Goal: Information Seeking & Learning: Learn about a topic

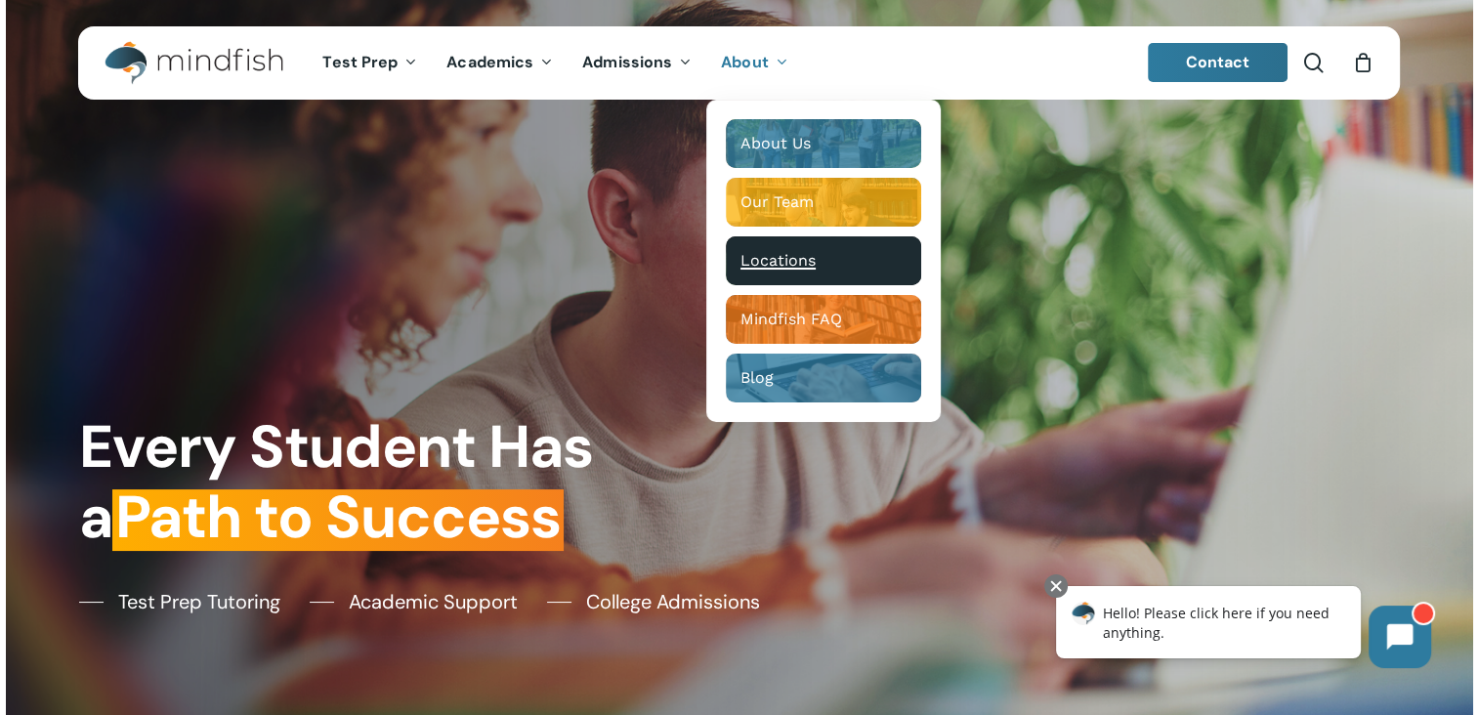
click at [786, 258] on span "Locations" at bounding box center [778, 260] width 75 height 19
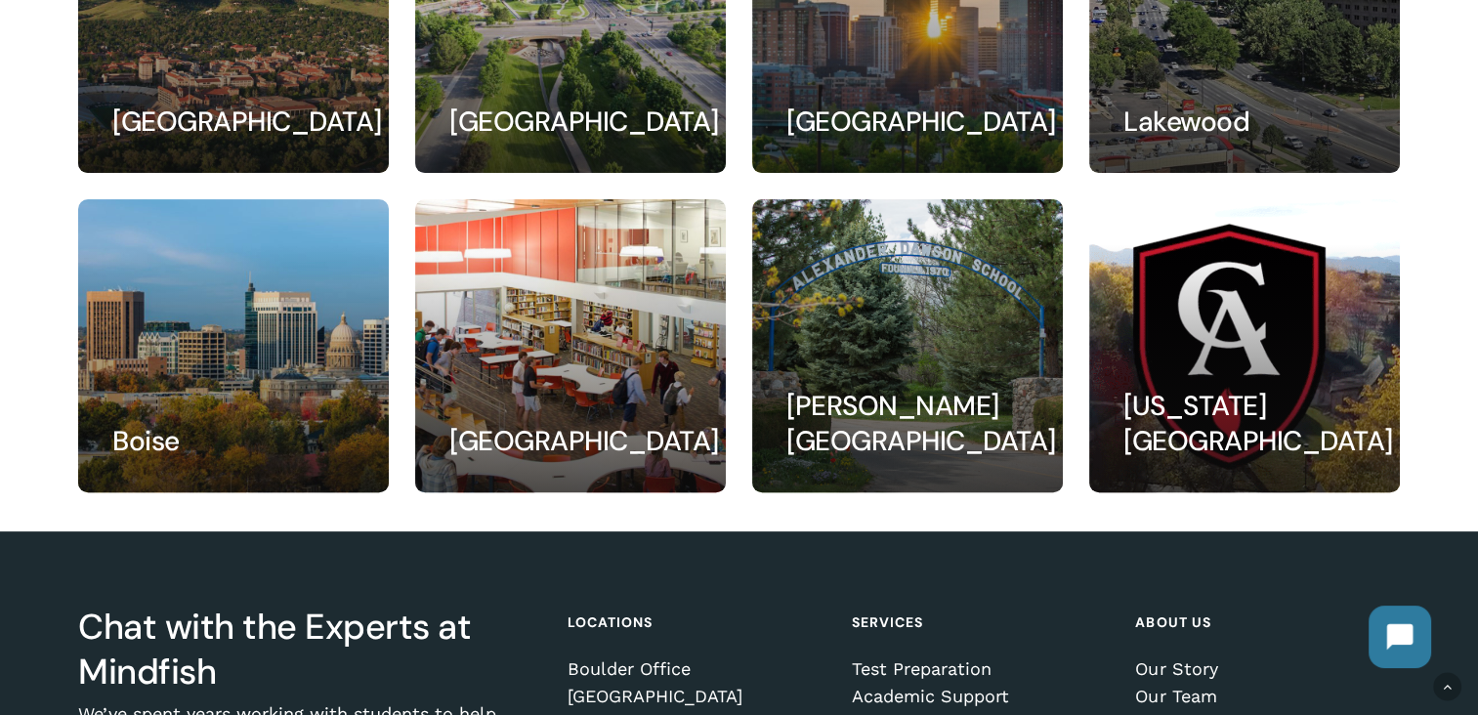
scroll to position [293, 0]
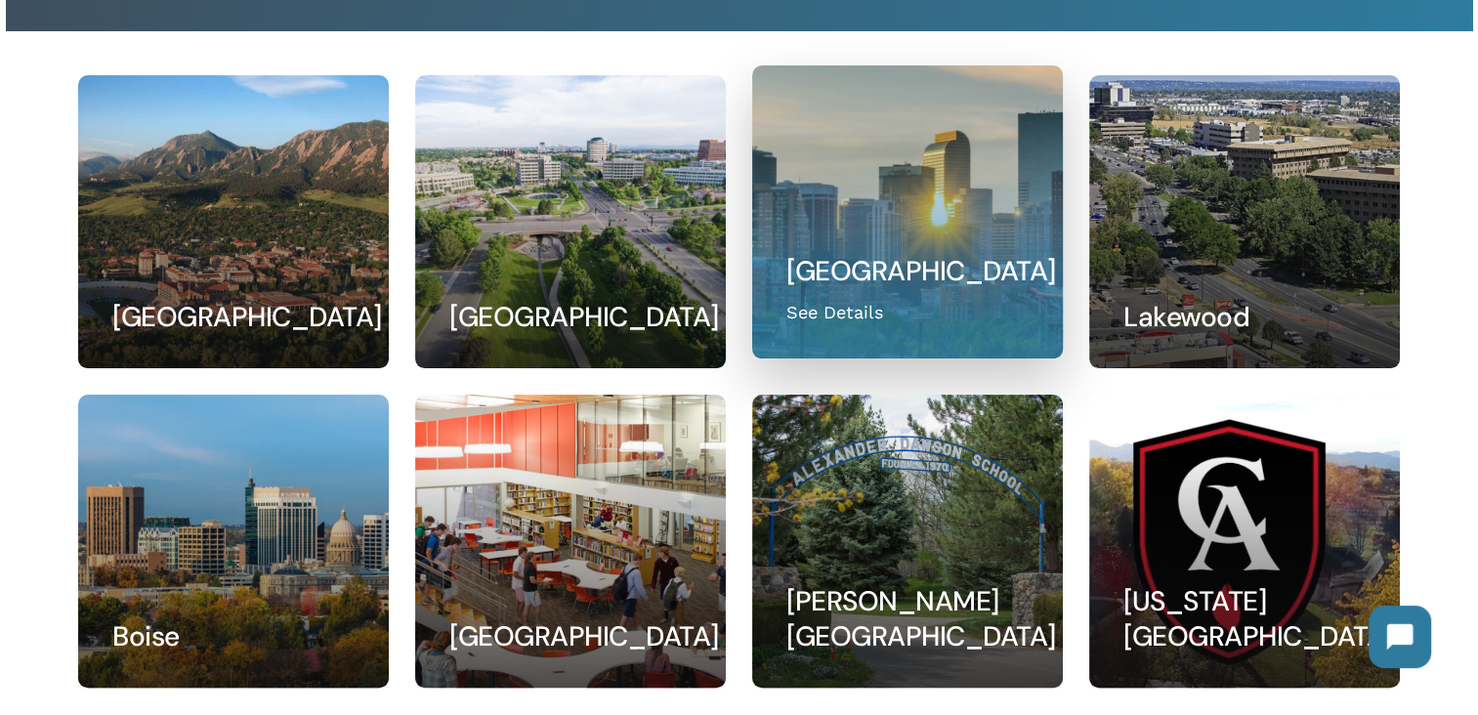
click at [848, 313] on link at bounding box center [907, 211] width 308 height 291
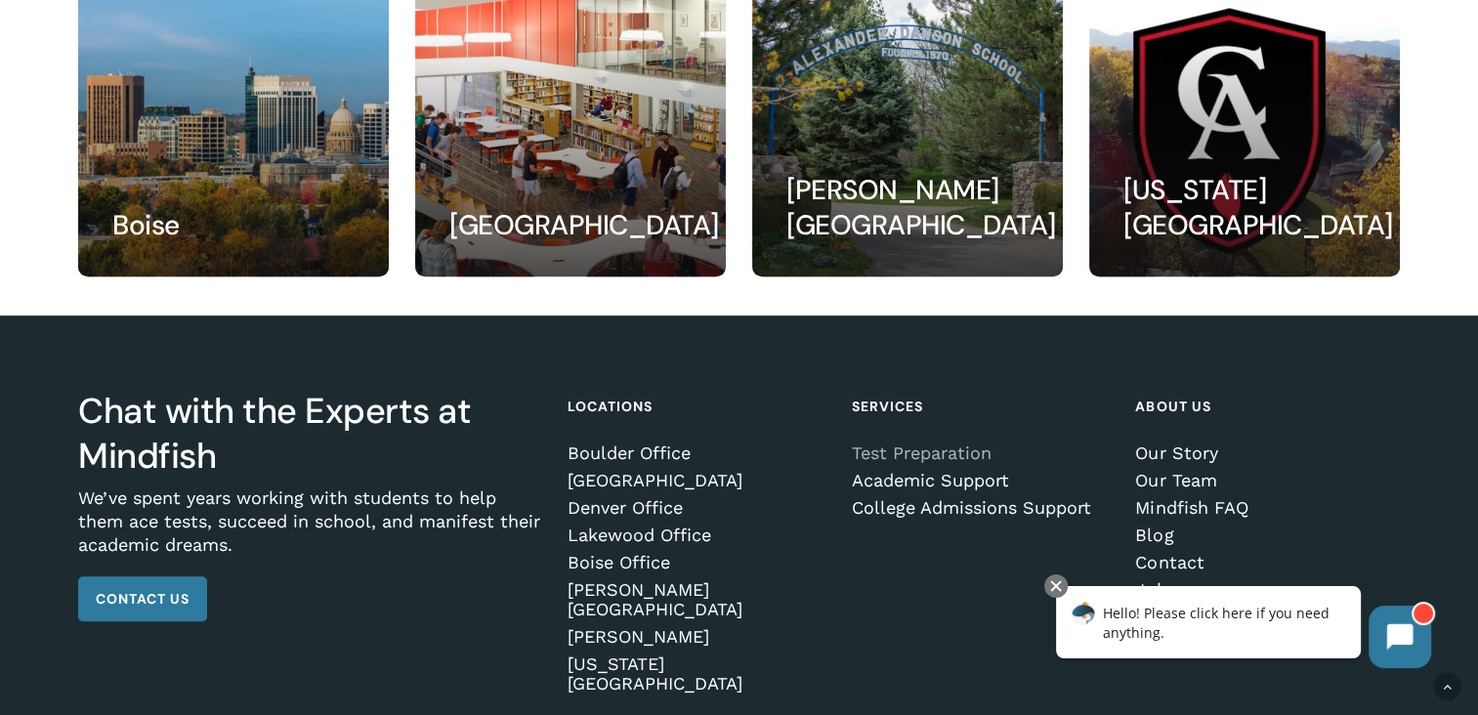
scroll to position [782, 0]
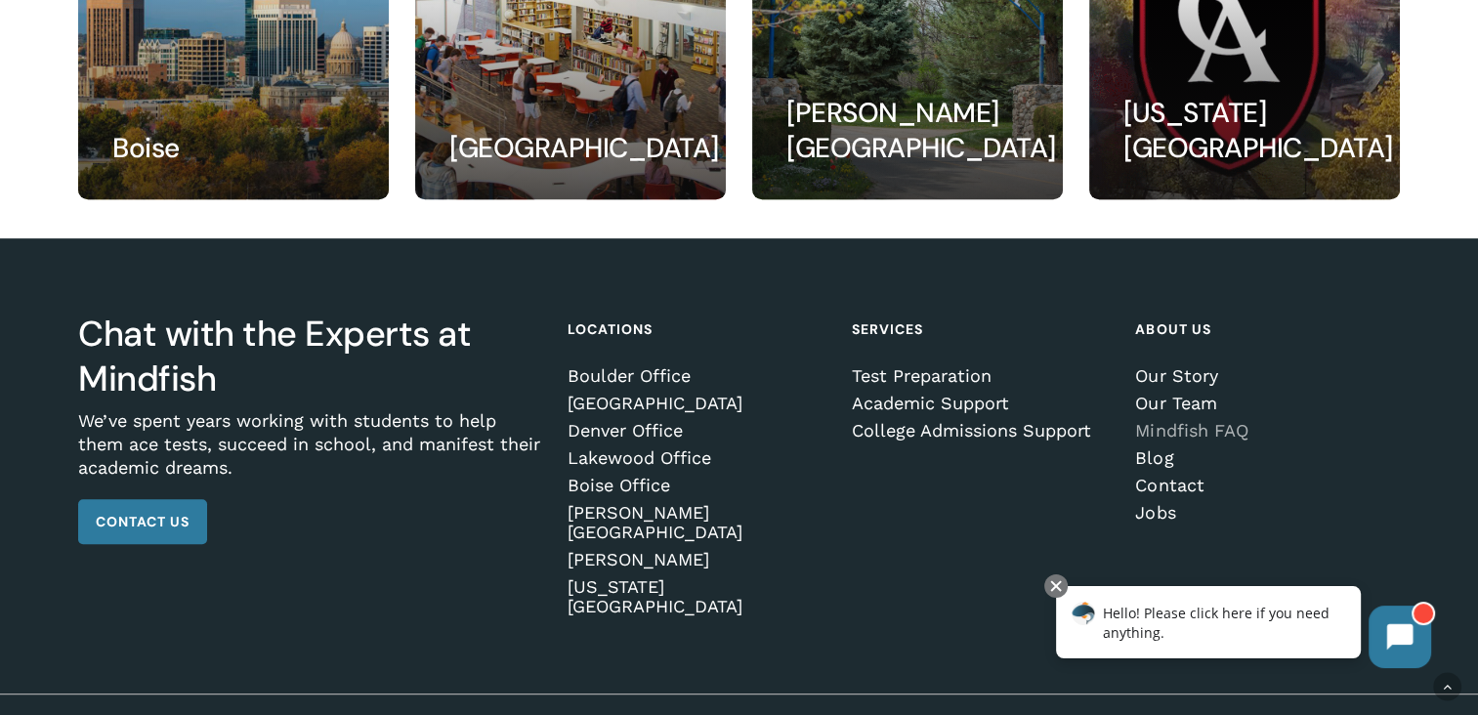
click at [1217, 432] on link "Mindfish FAQ" at bounding box center [1264, 431] width 258 height 20
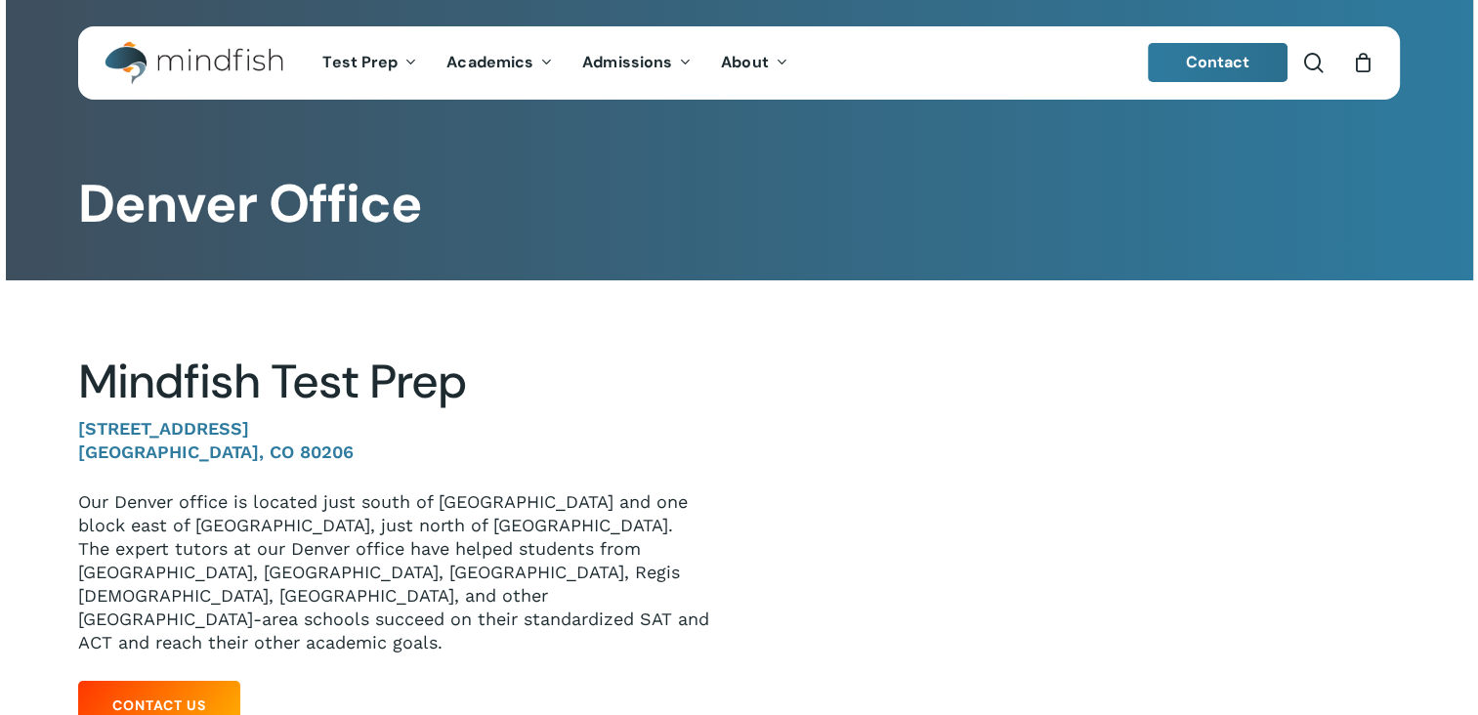
click at [836, 311] on div at bounding box center [739, 546] width 1322 height 533
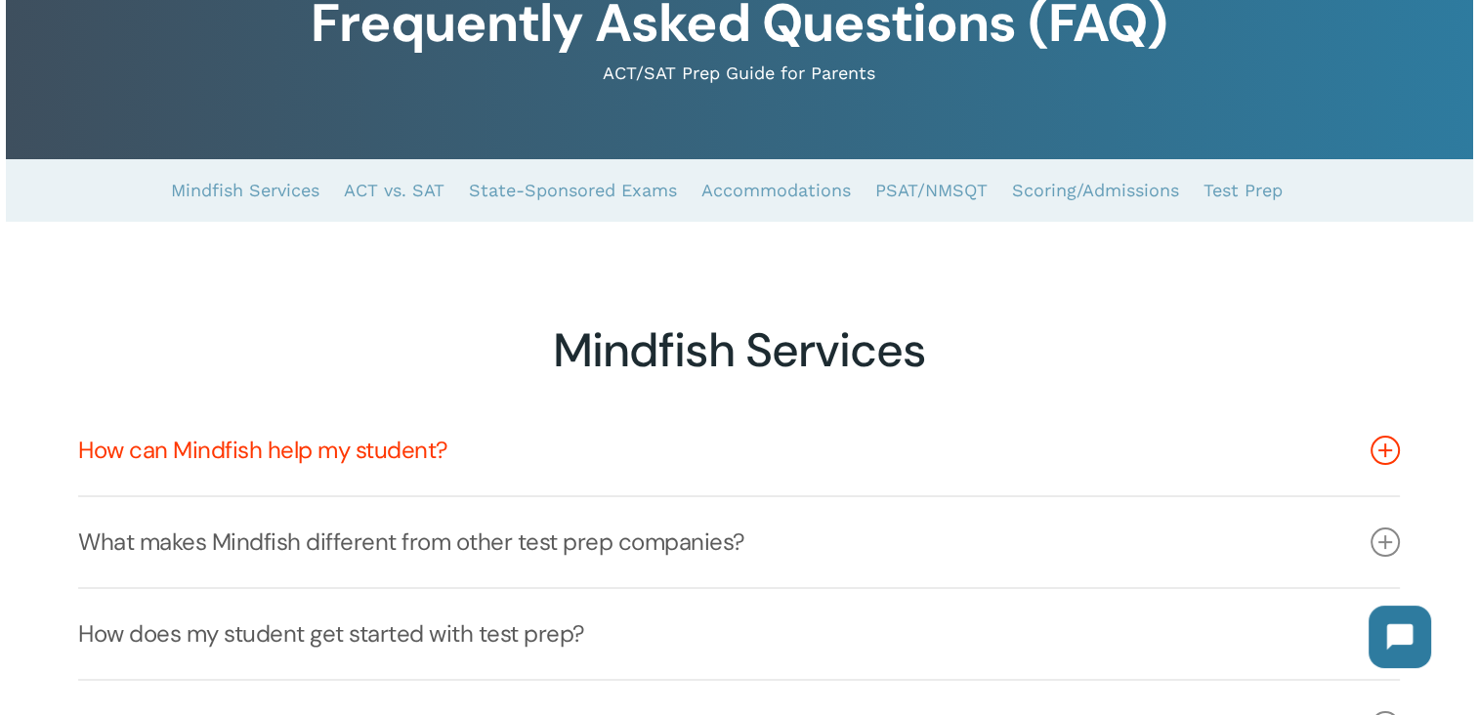
scroll to position [293, 0]
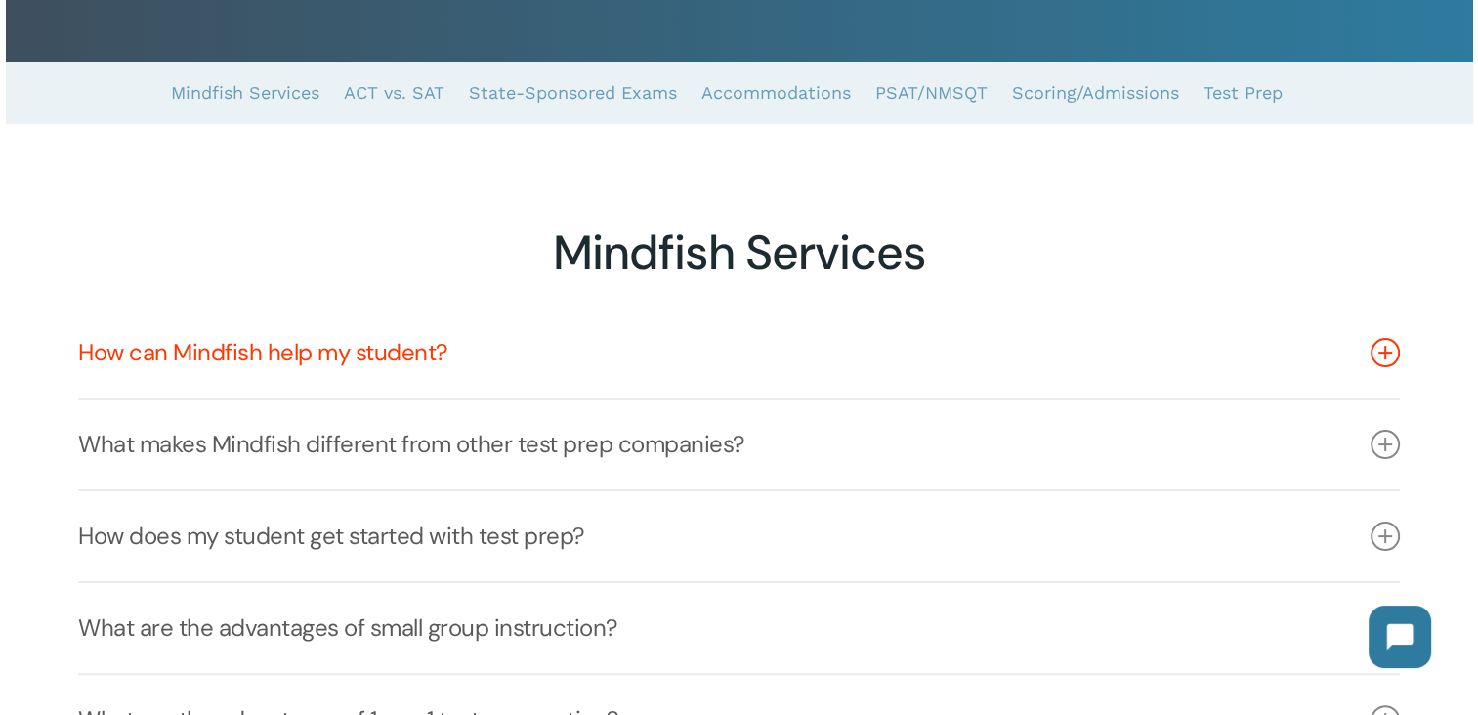
click at [1380, 362] on icon at bounding box center [1385, 352] width 29 height 29
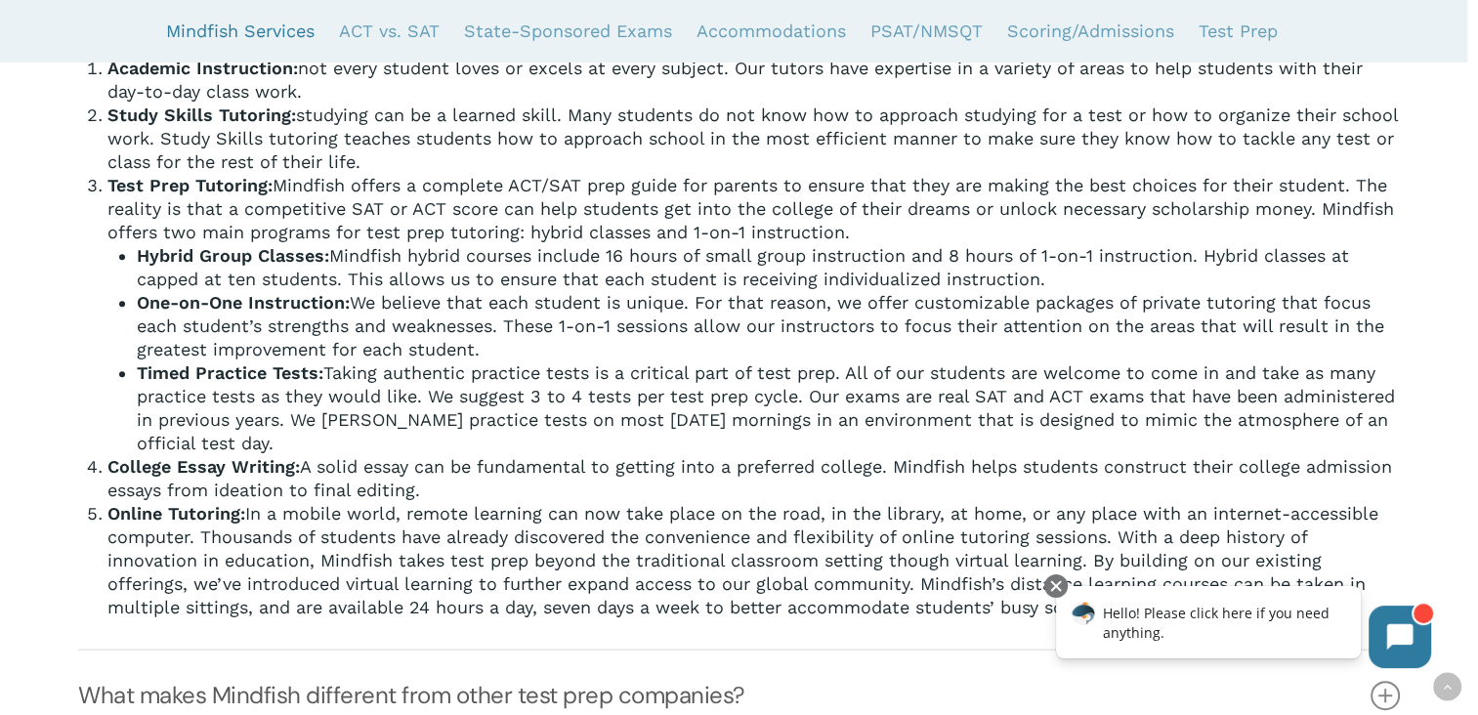
scroll to position [391, 0]
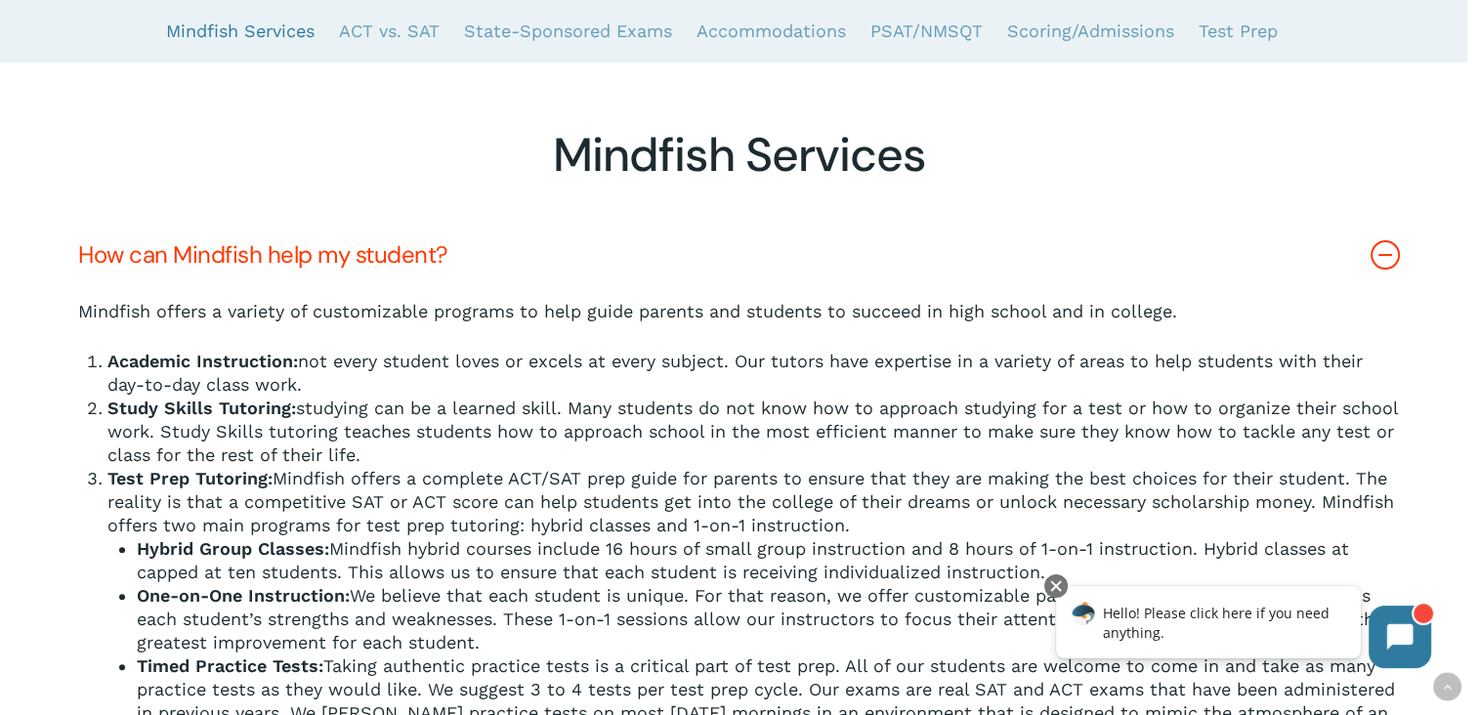
click at [1382, 260] on icon at bounding box center [1385, 254] width 29 height 29
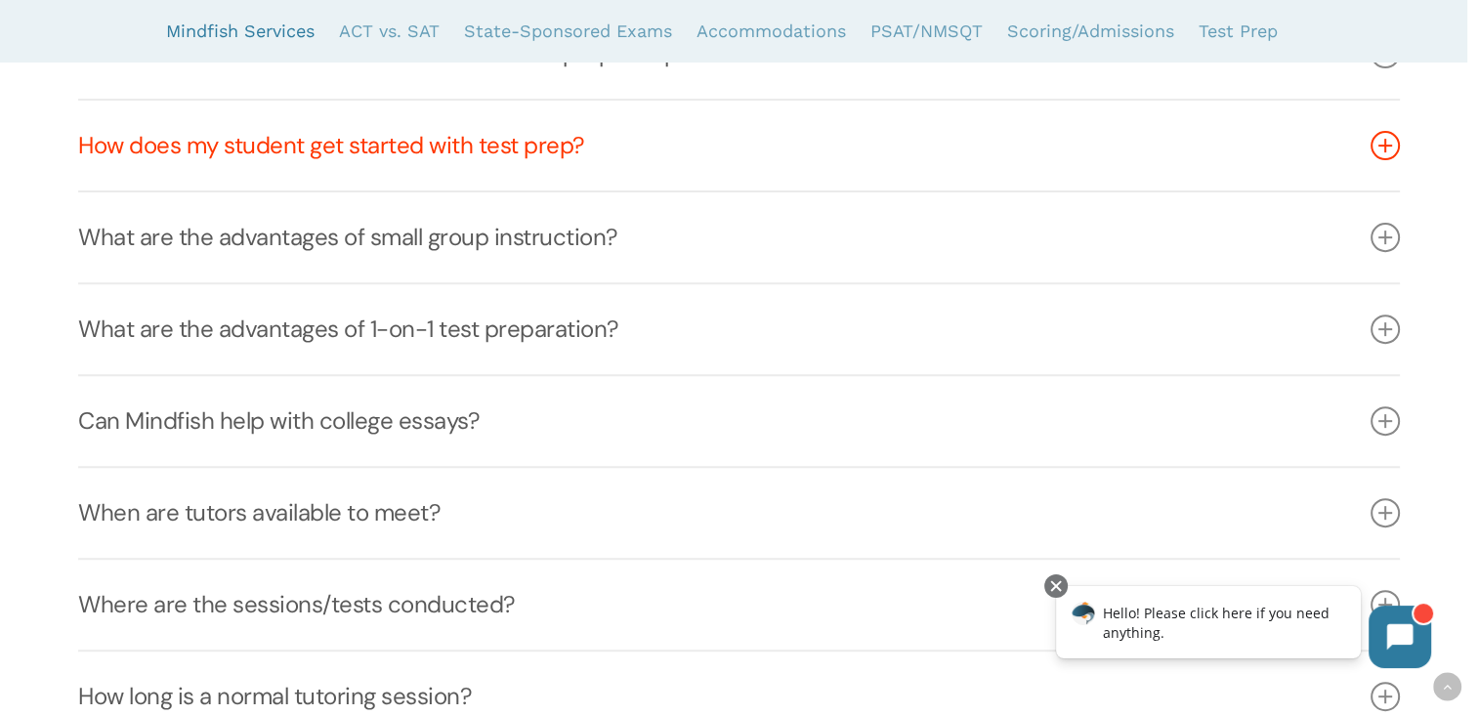
scroll to position [782, 0]
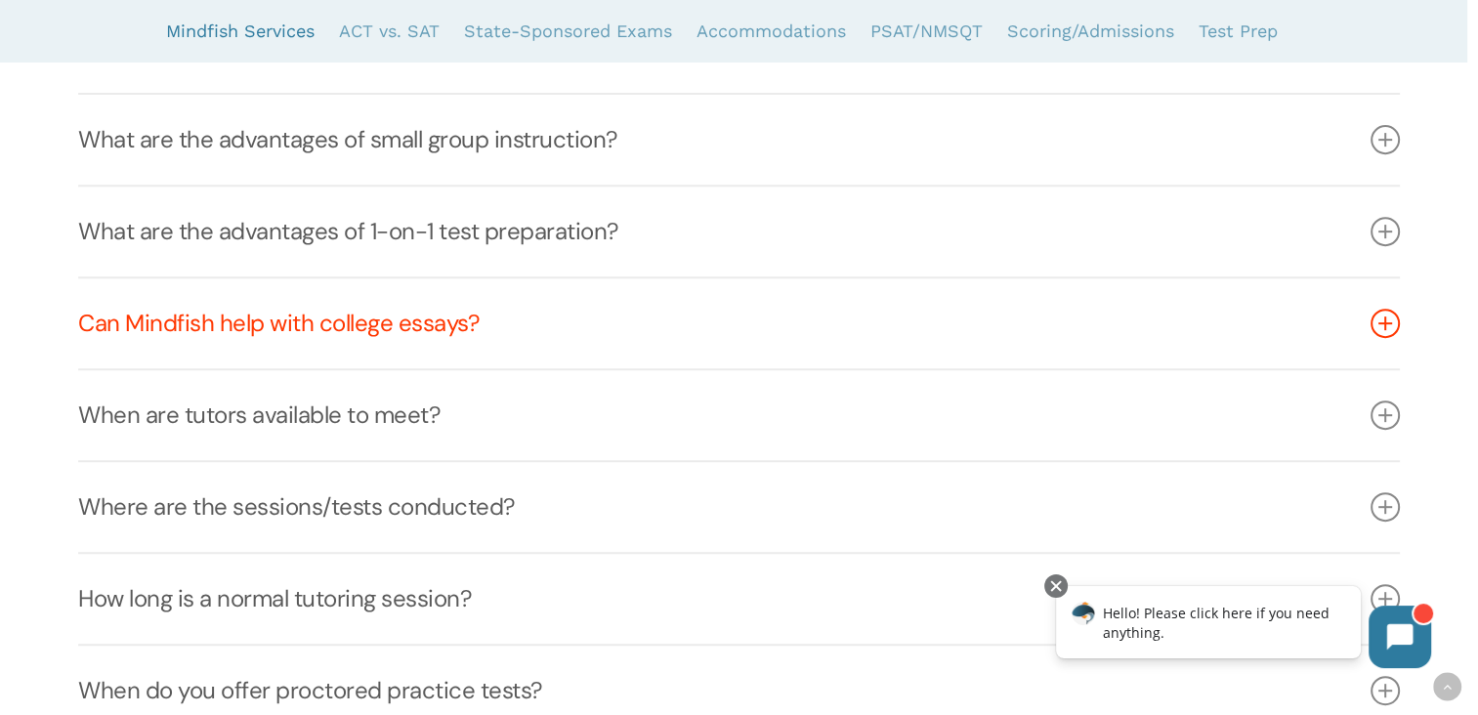
click at [1378, 322] on icon at bounding box center [1385, 323] width 29 height 29
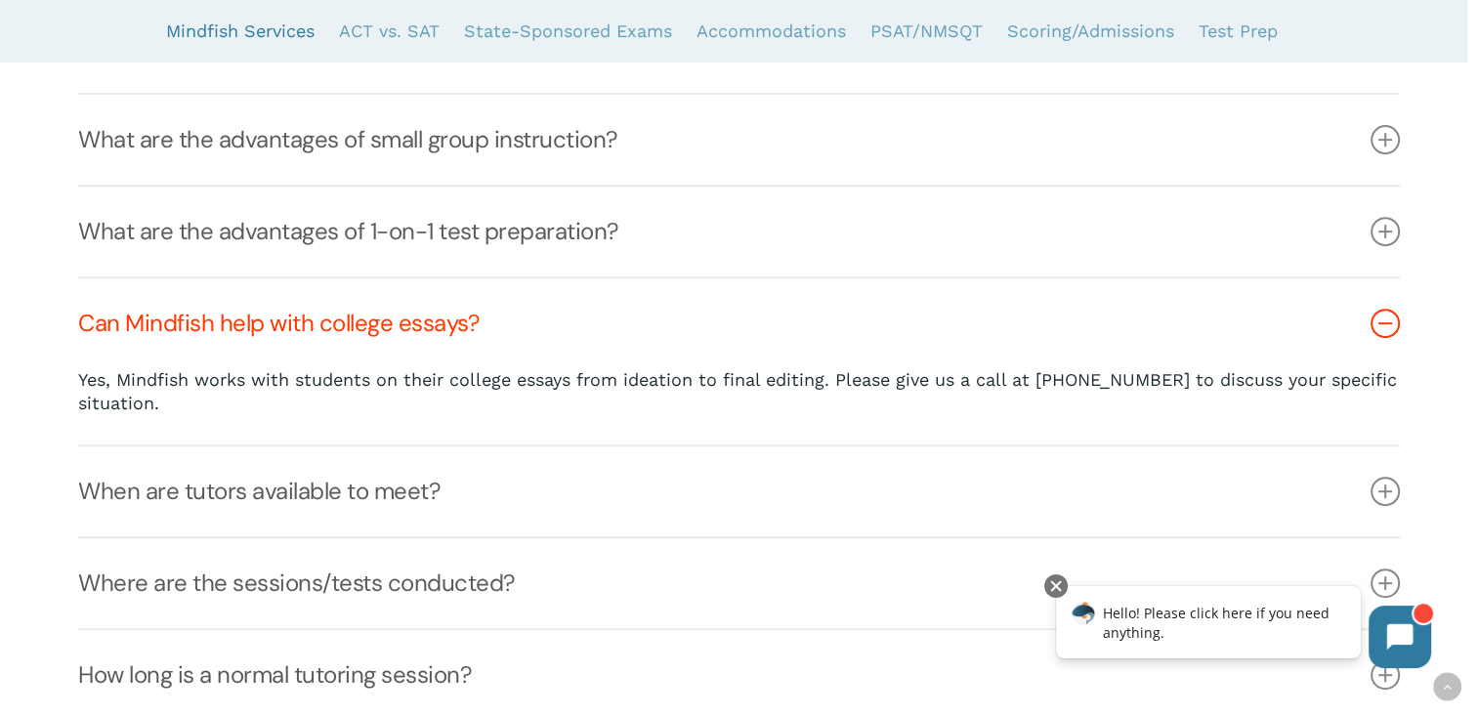
click at [1380, 322] on icon at bounding box center [1385, 323] width 29 height 29
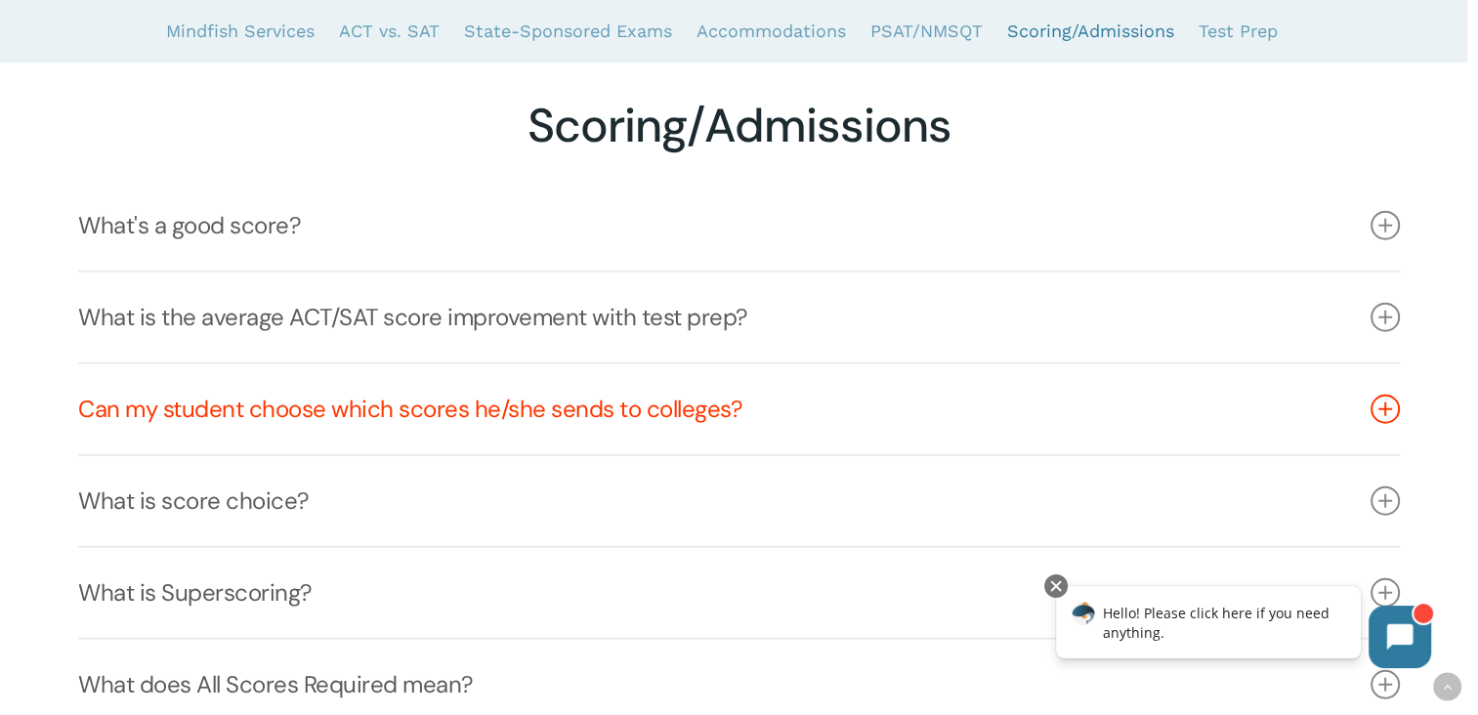
scroll to position [4983, 0]
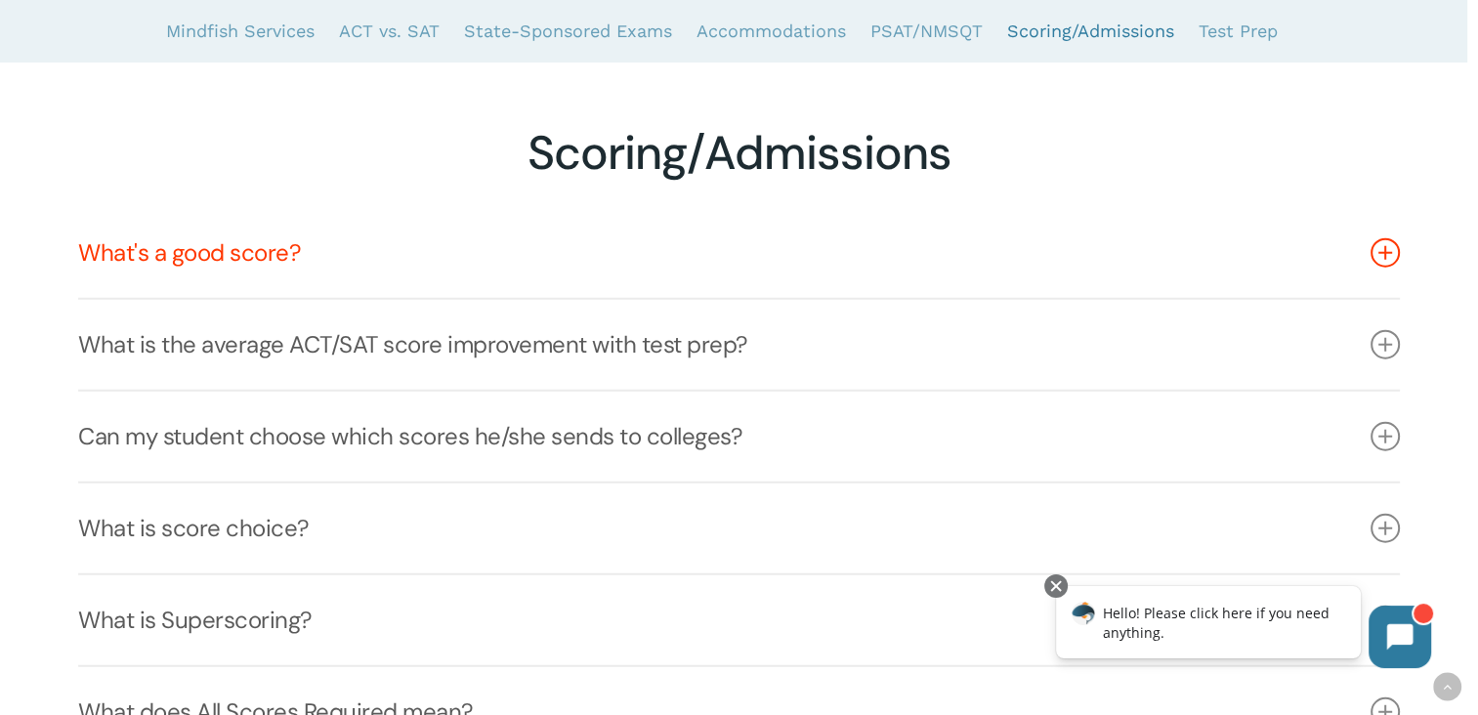
click at [1382, 263] on icon at bounding box center [1385, 252] width 29 height 29
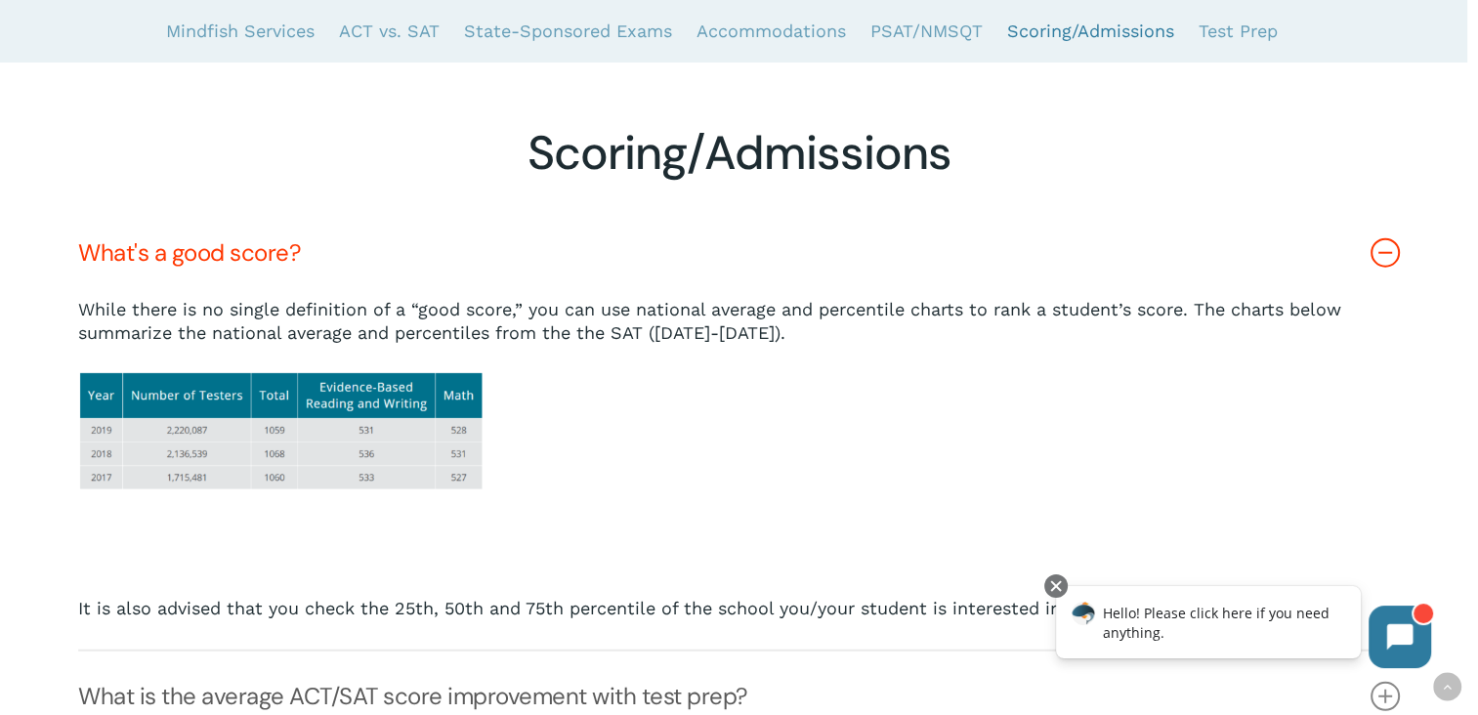
click at [1385, 257] on icon at bounding box center [1385, 252] width 29 height 29
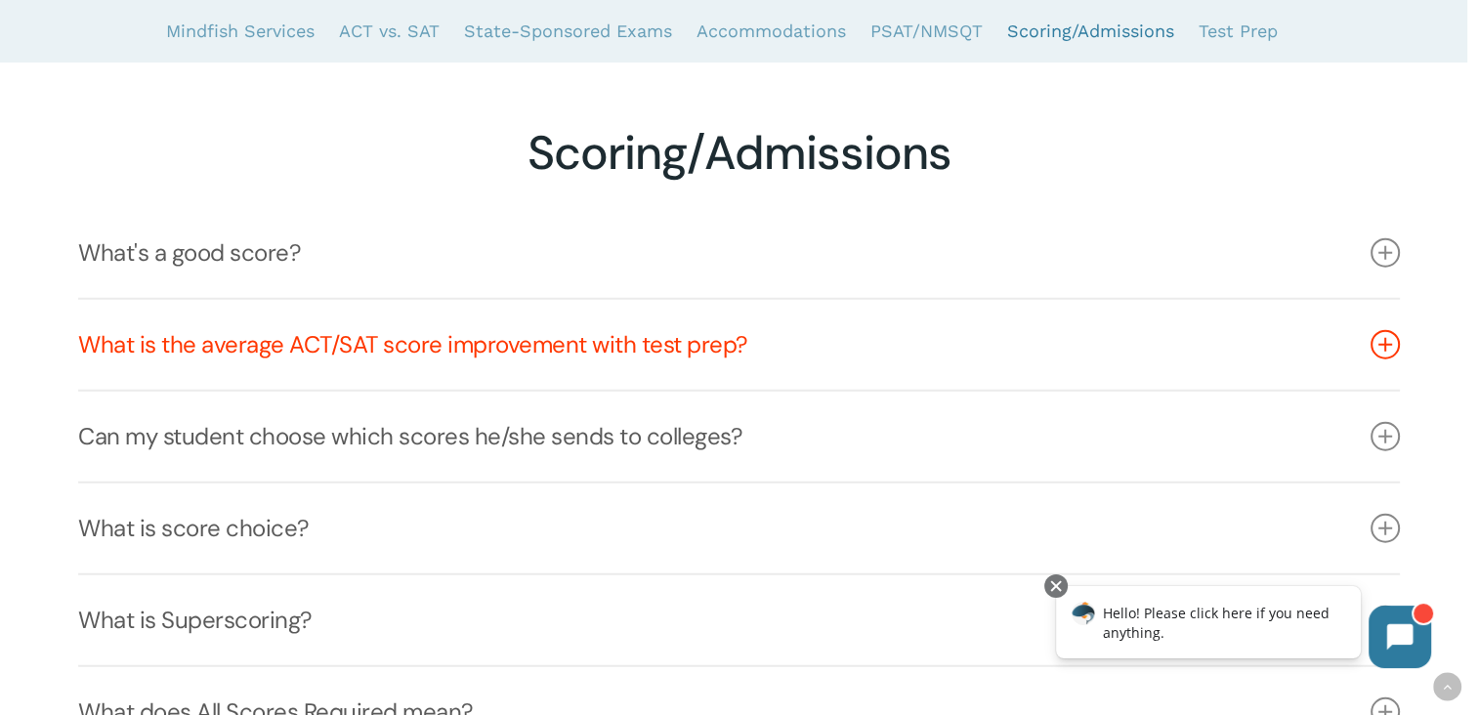
click at [1390, 343] on icon at bounding box center [1385, 344] width 29 height 29
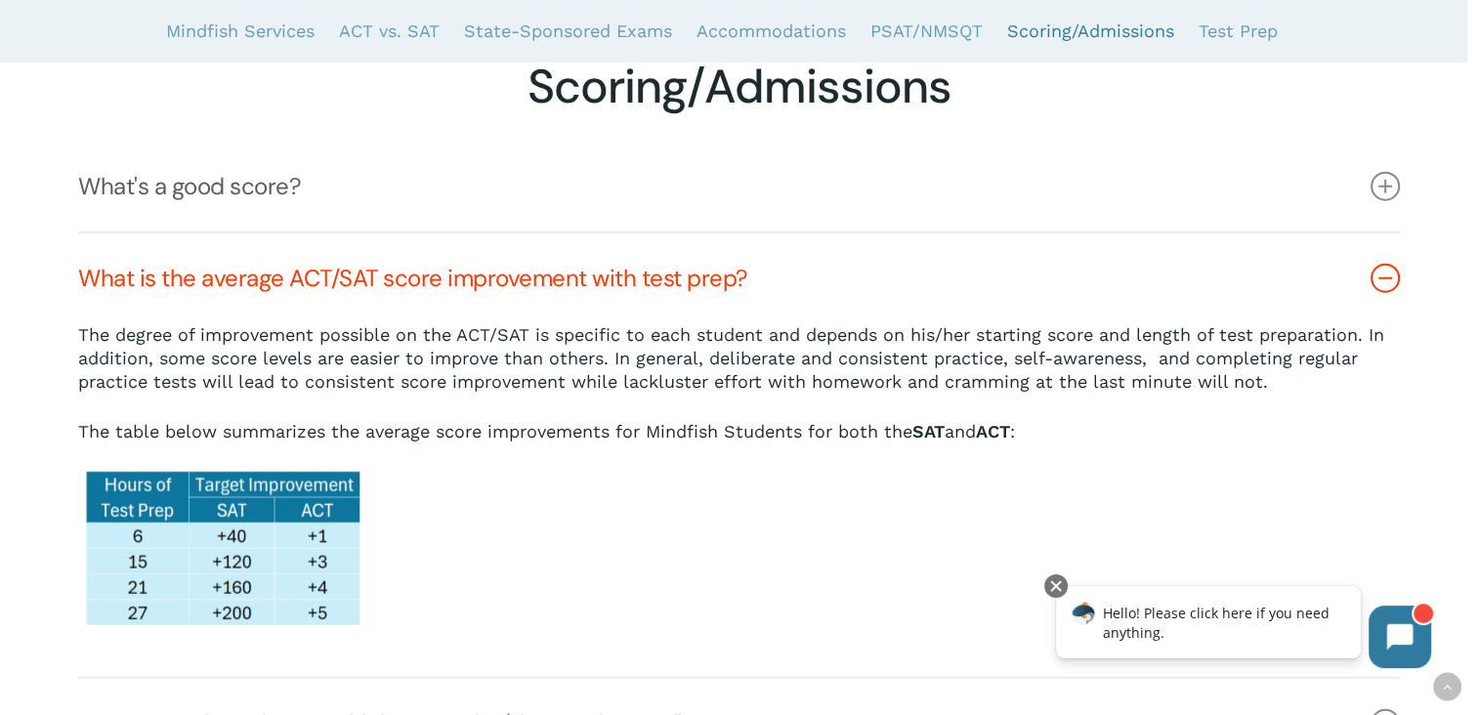
scroll to position [5080, 0]
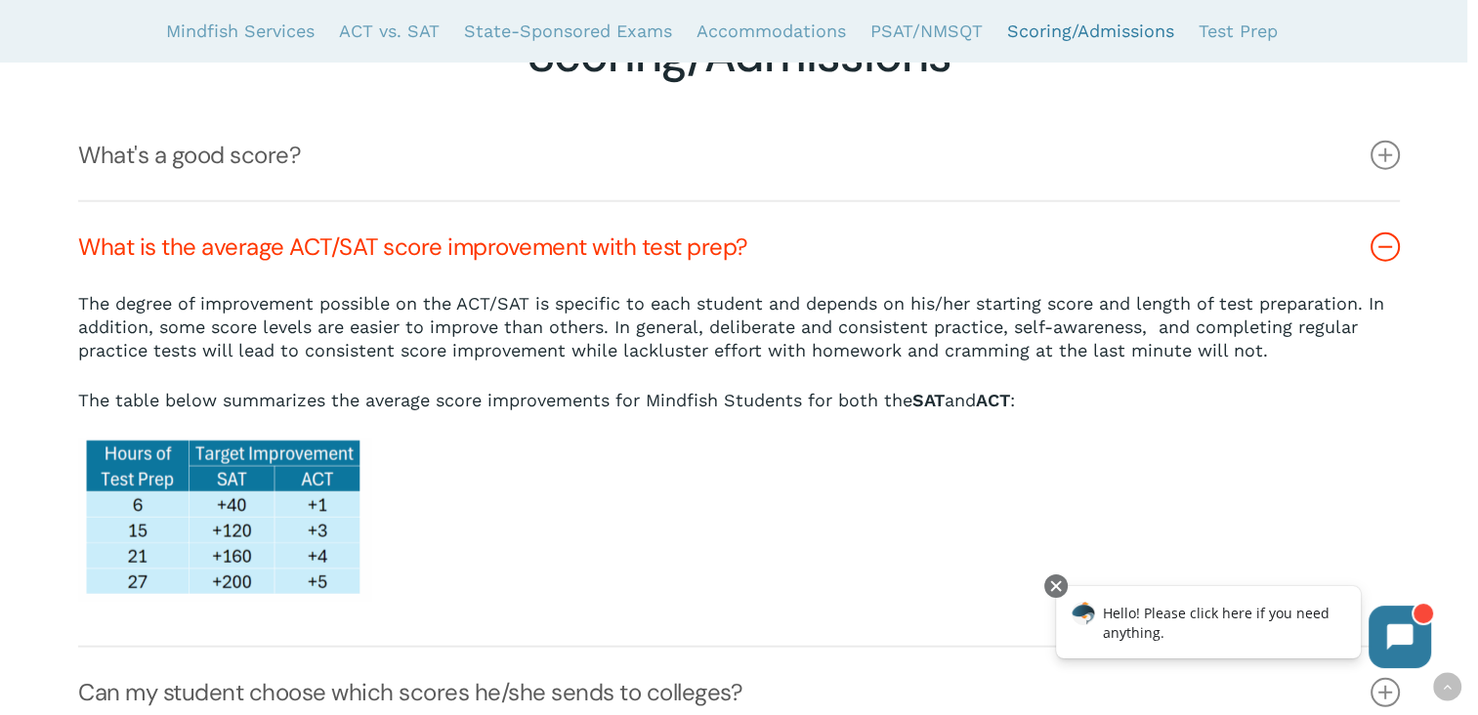
click at [1381, 258] on icon at bounding box center [1385, 247] width 29 height 29
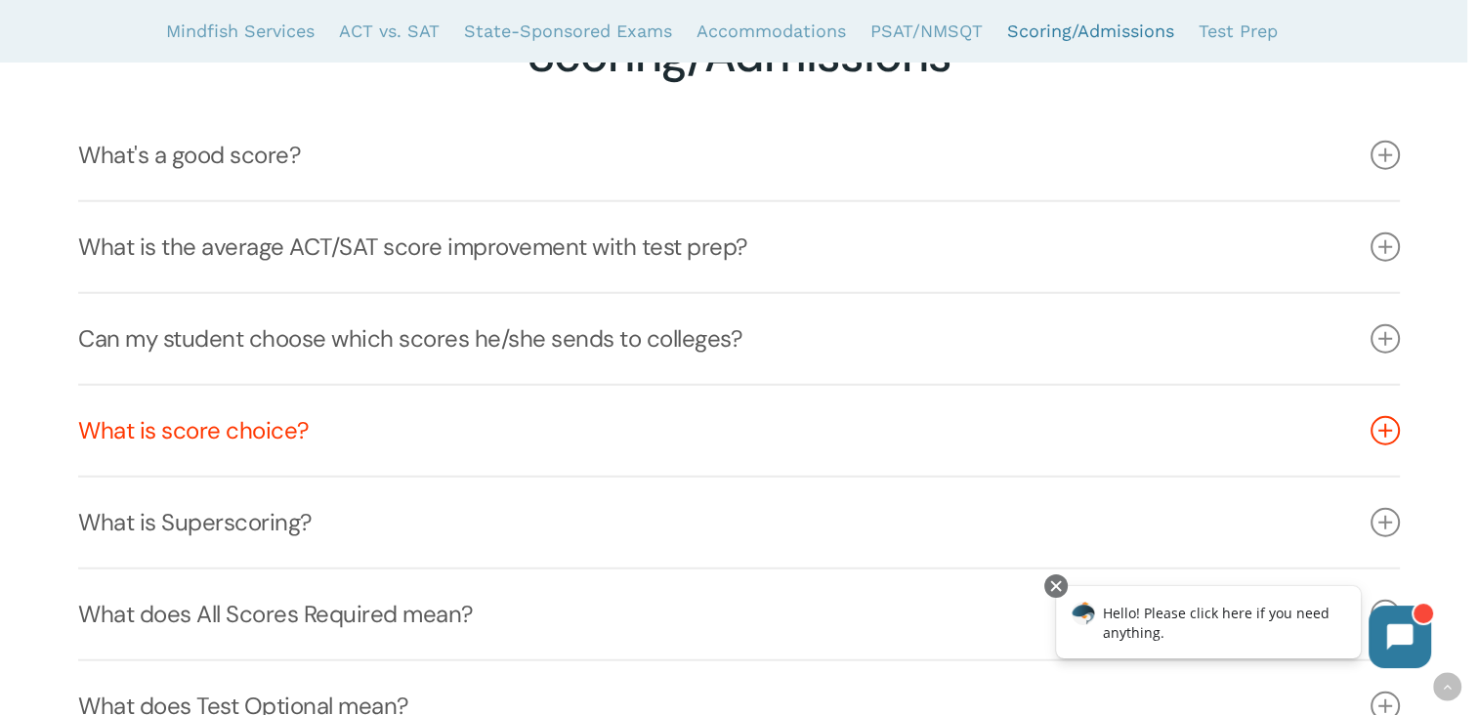
click at [1385, 432] on icon at bounding box center [1385, 430] width 29 height 29
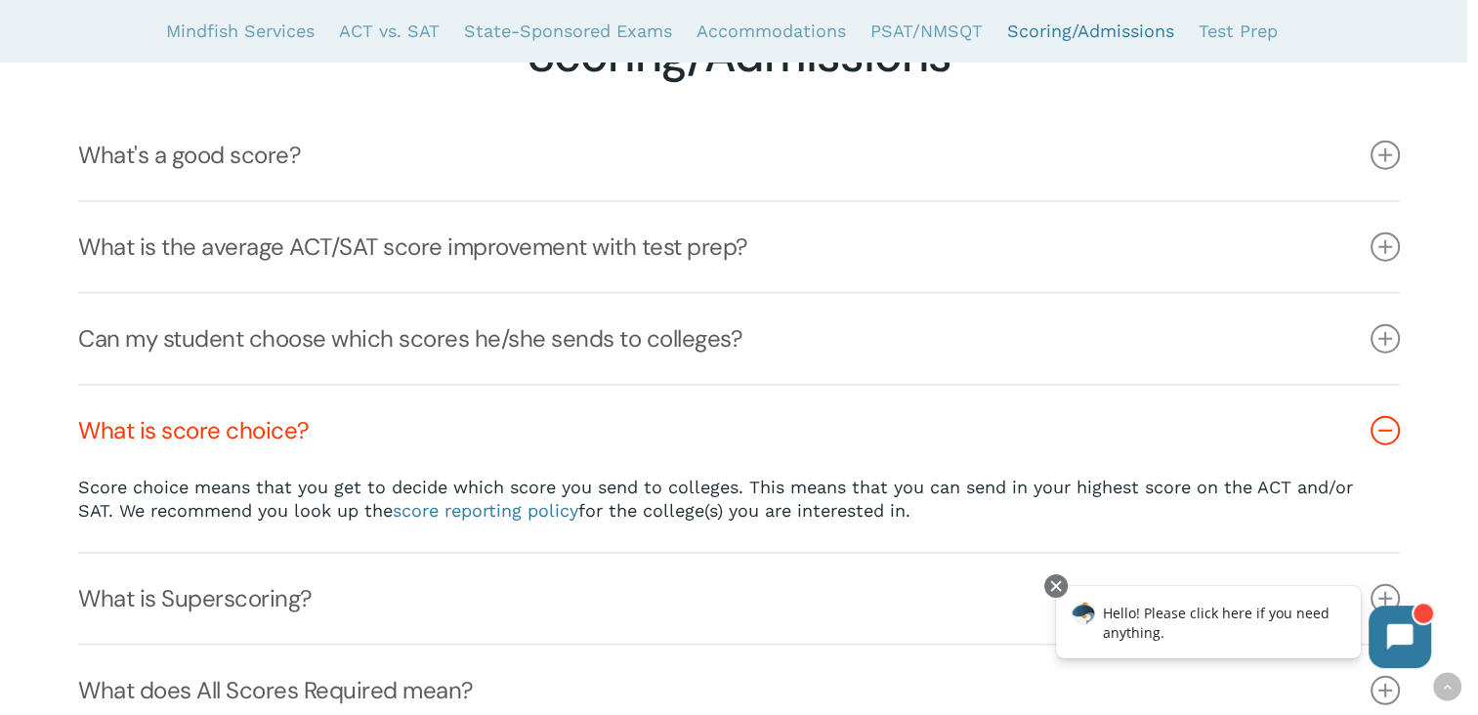
click at [1385, 432] on icon at bounding box center [1385, 430] width 29 height 29
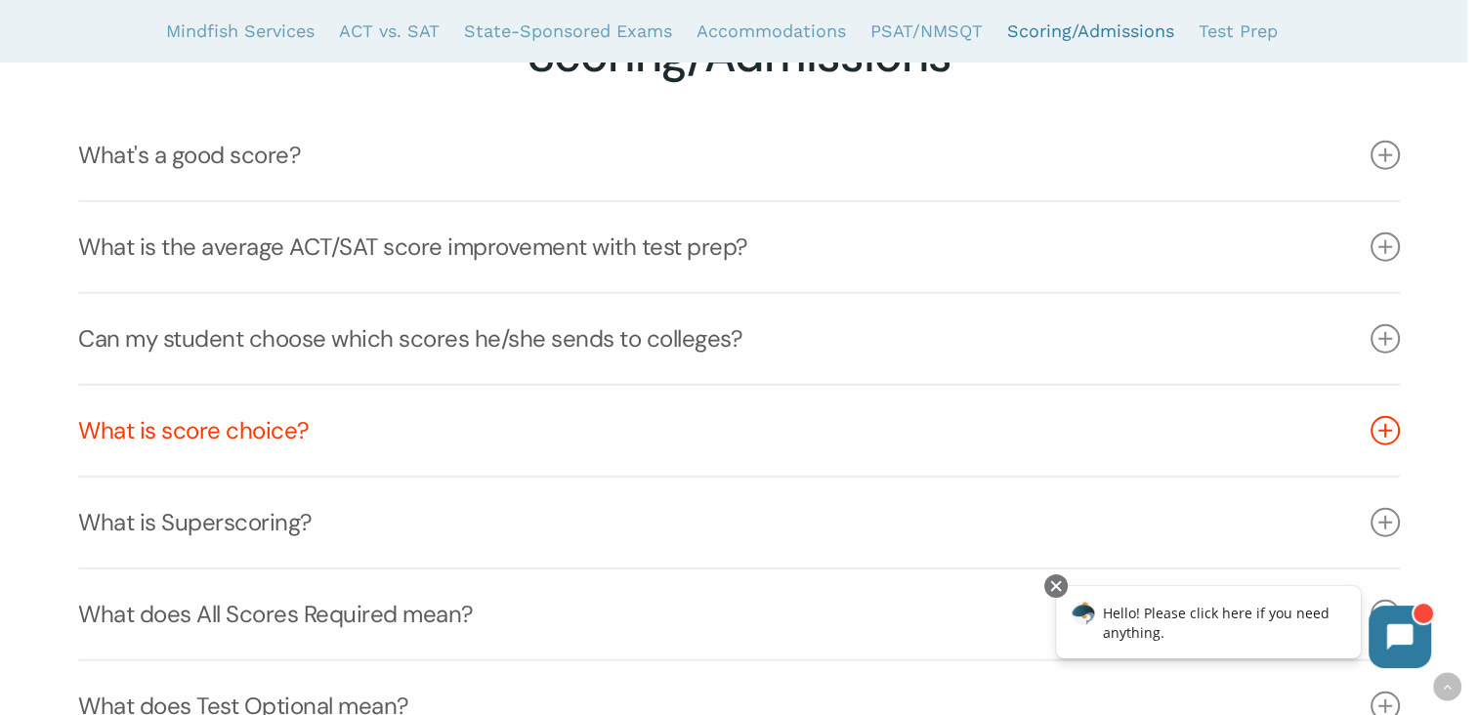
scroll to position [5178, 0]
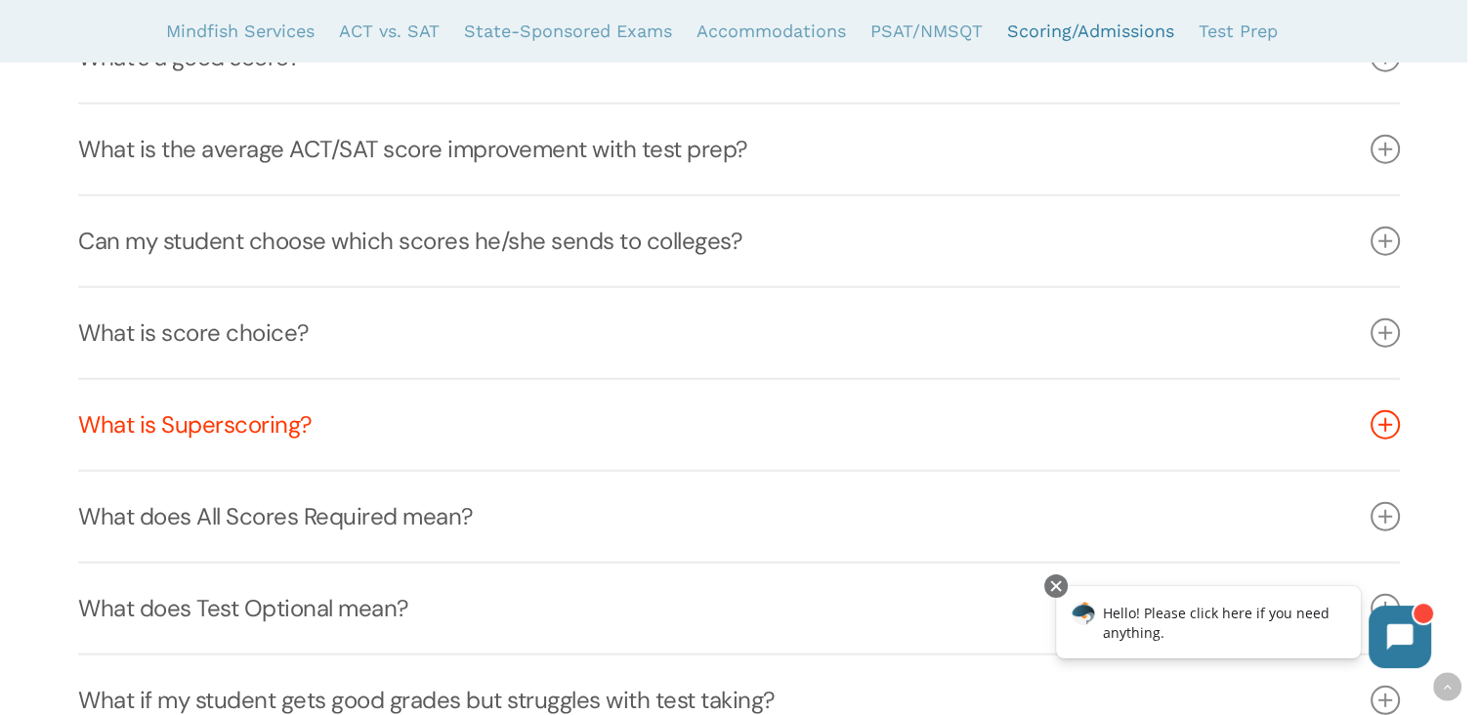
click at [1389, 435] on icon at bounding box center [1385, 424] width 29 height 29
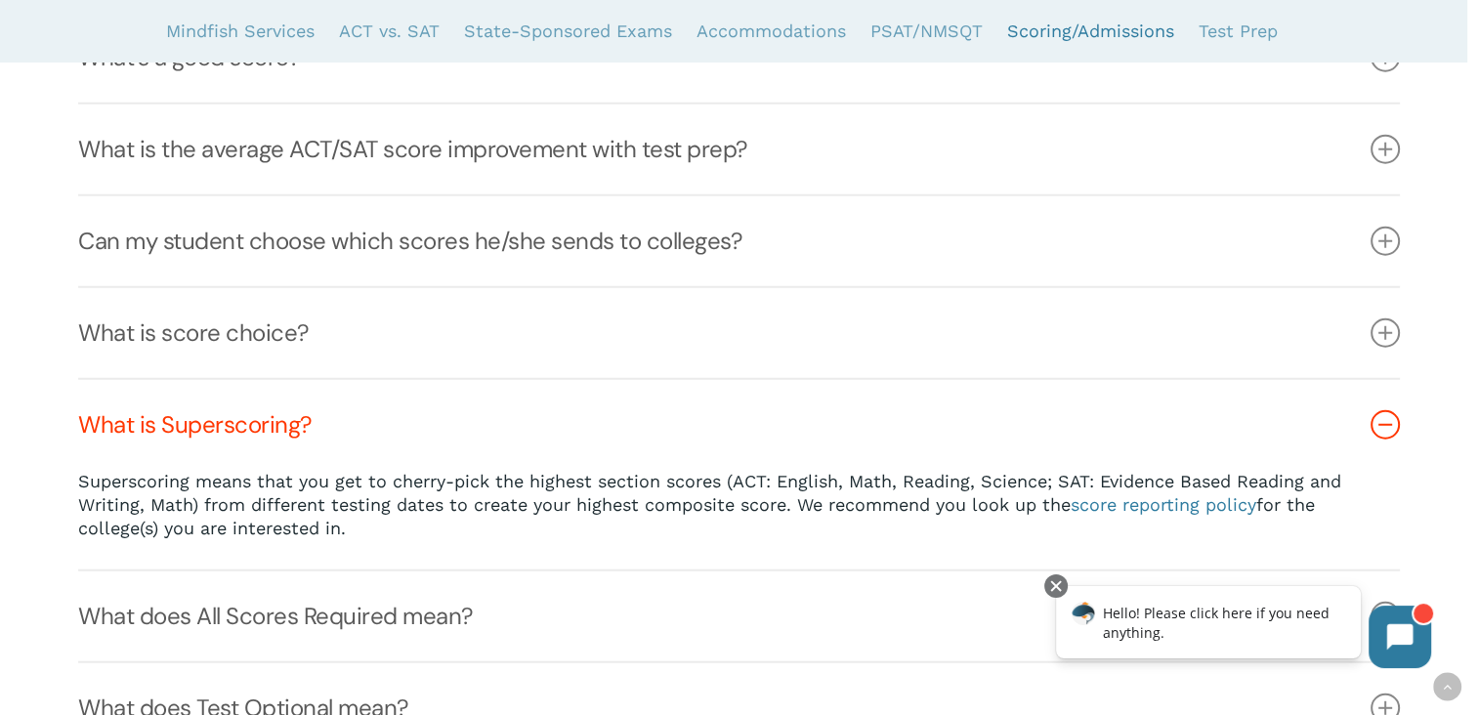
click at [1389, 434] on icon at bounding box center [1385, 424] width 29 height 29
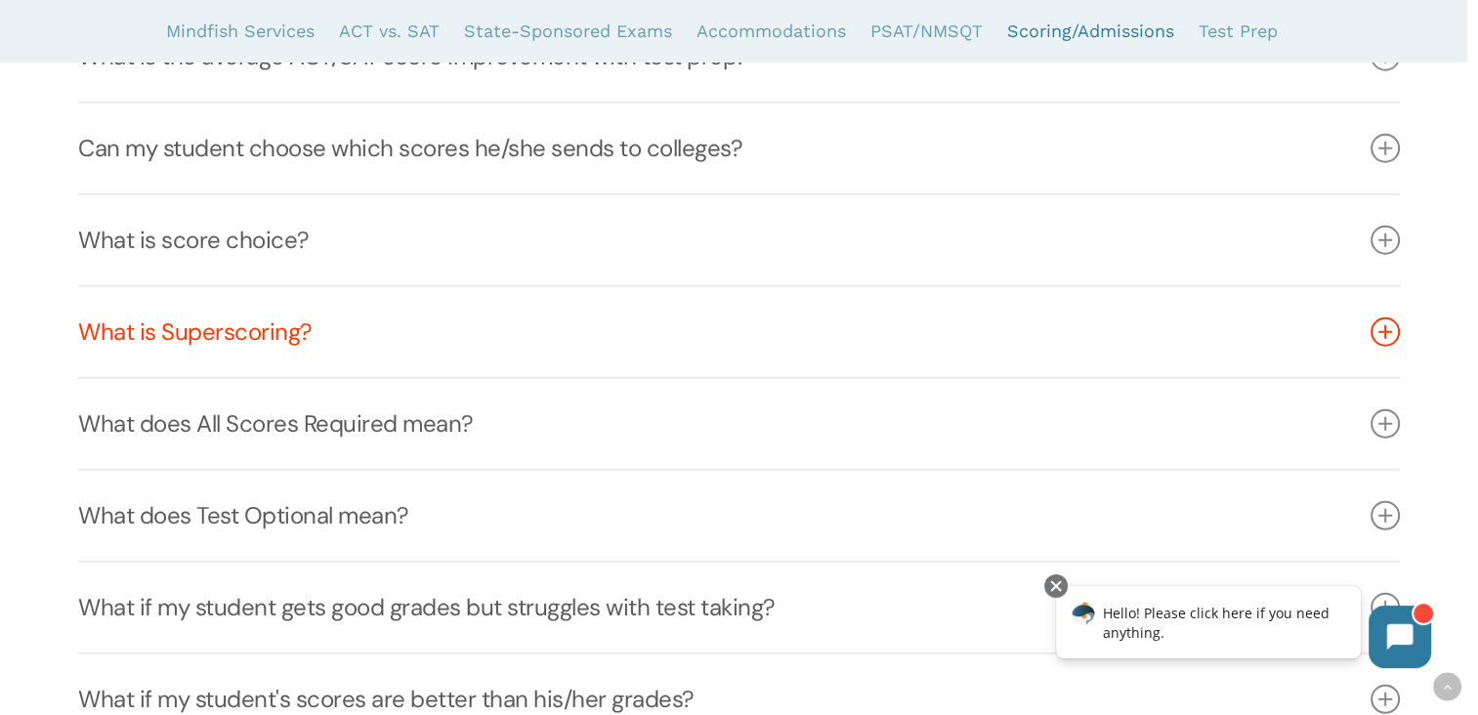
scroll to position [5373, 0]
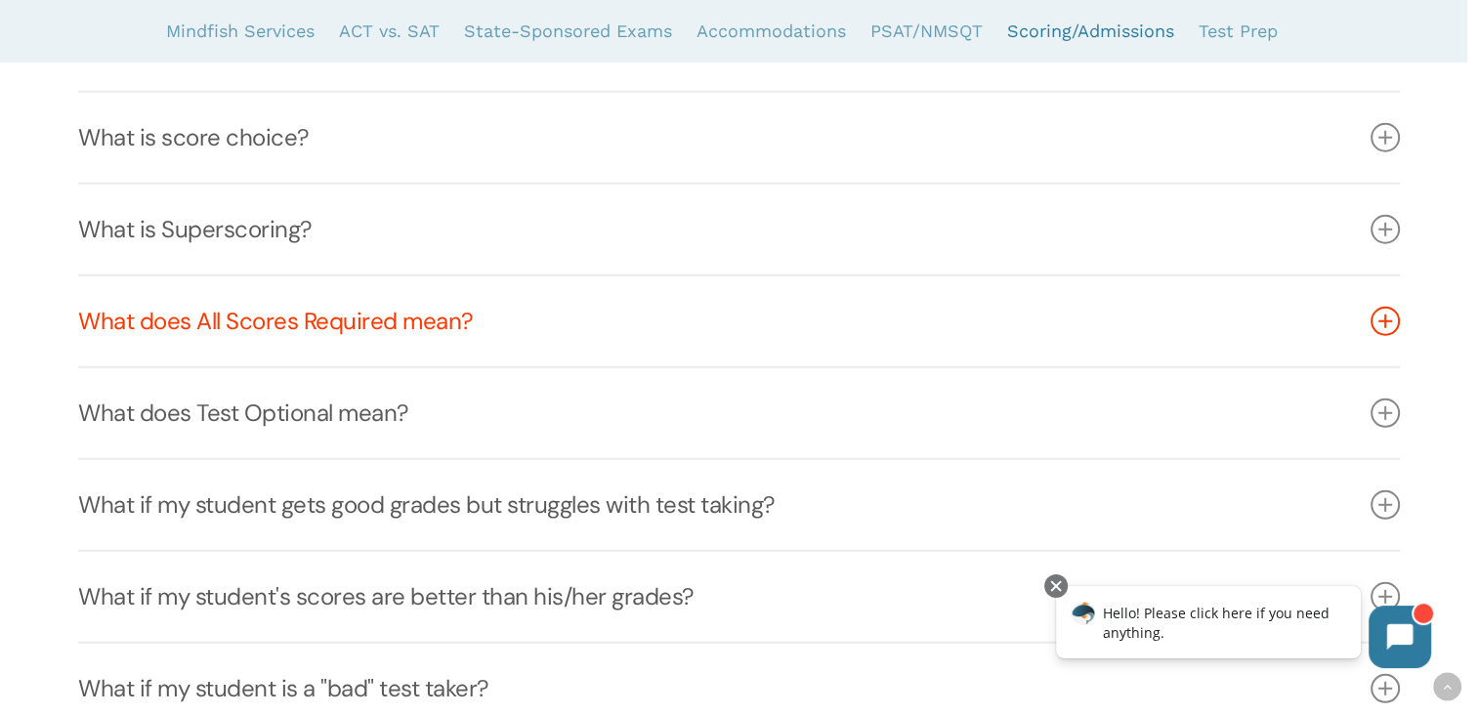
click at [1391, 331] on icon at bounding box center [1385, 321] width 29 height 29
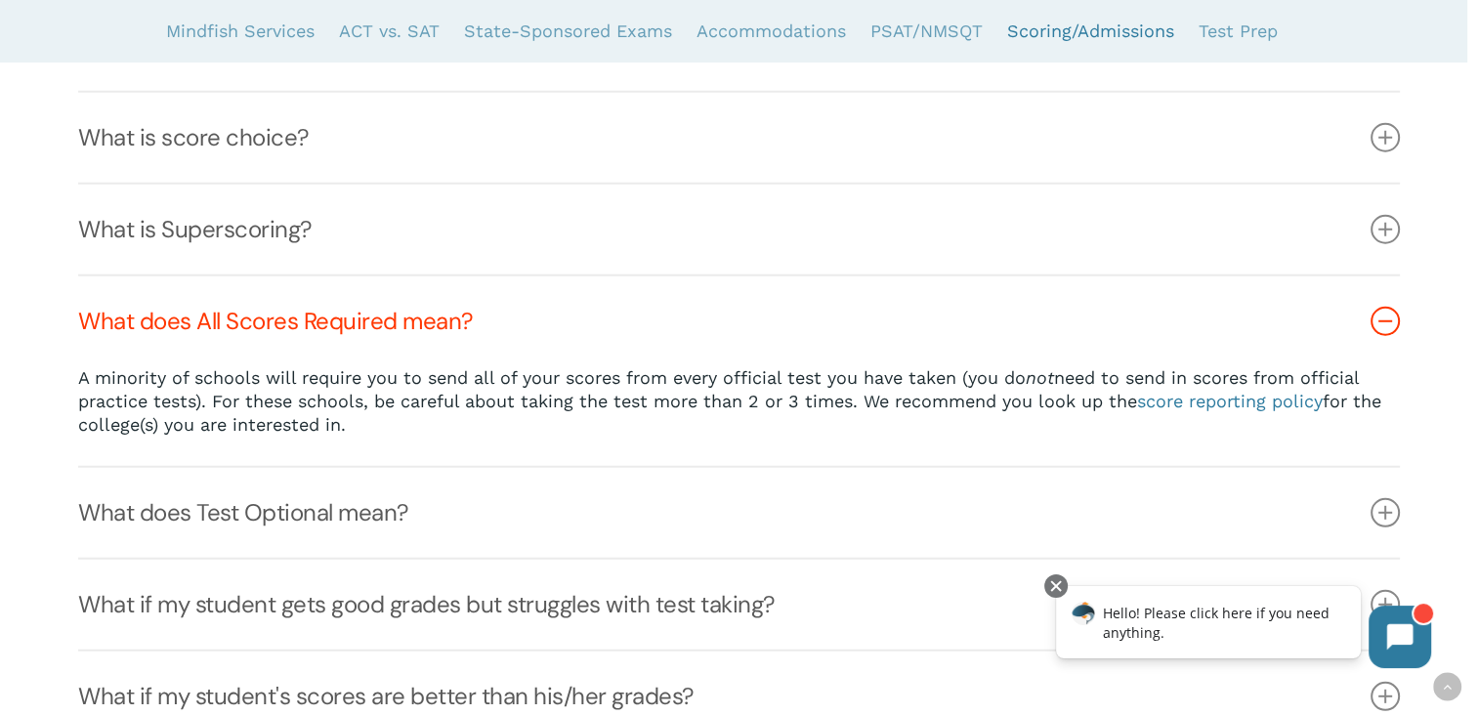
click at [1389, 331] on icon at bounding box center [1385, 321] width 29 height 29
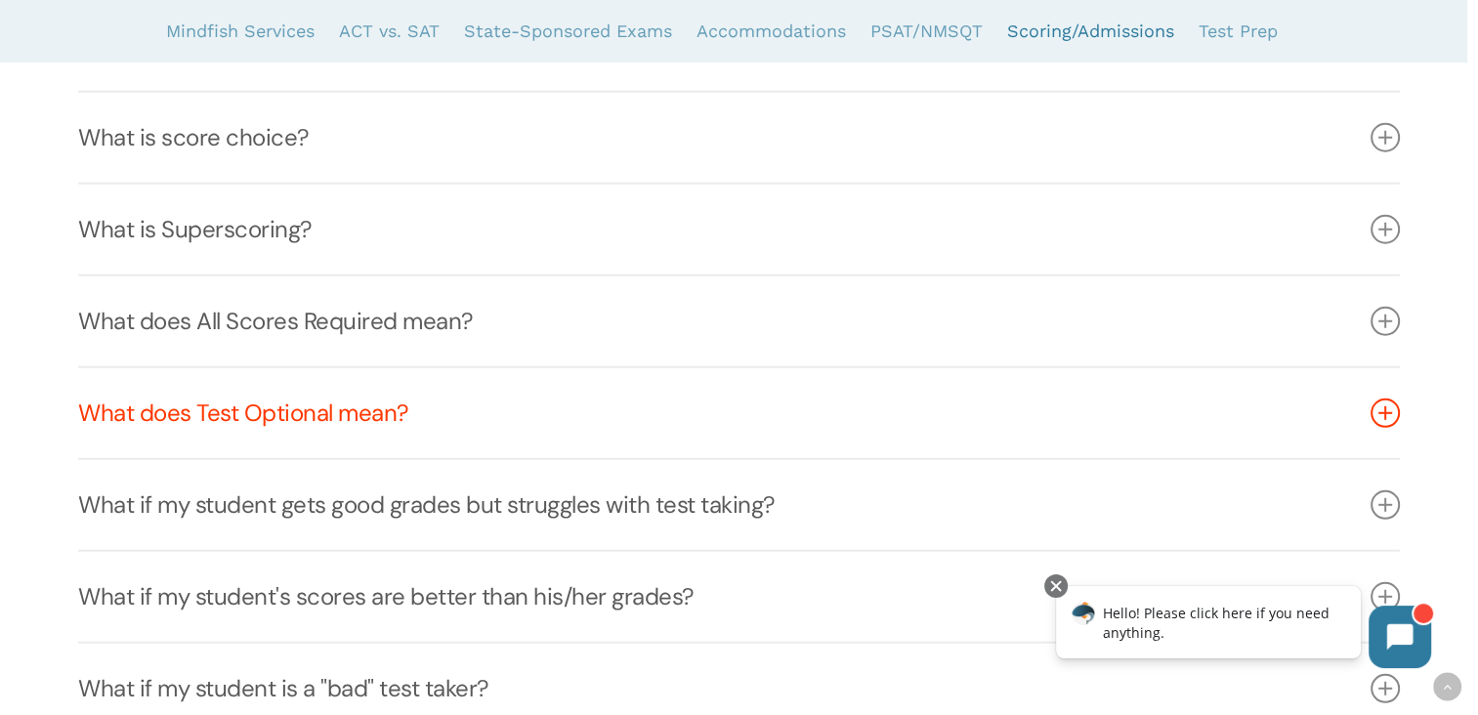
click at [1385, 414] on icon at bounding box center [1385, 413] width 29 height 29
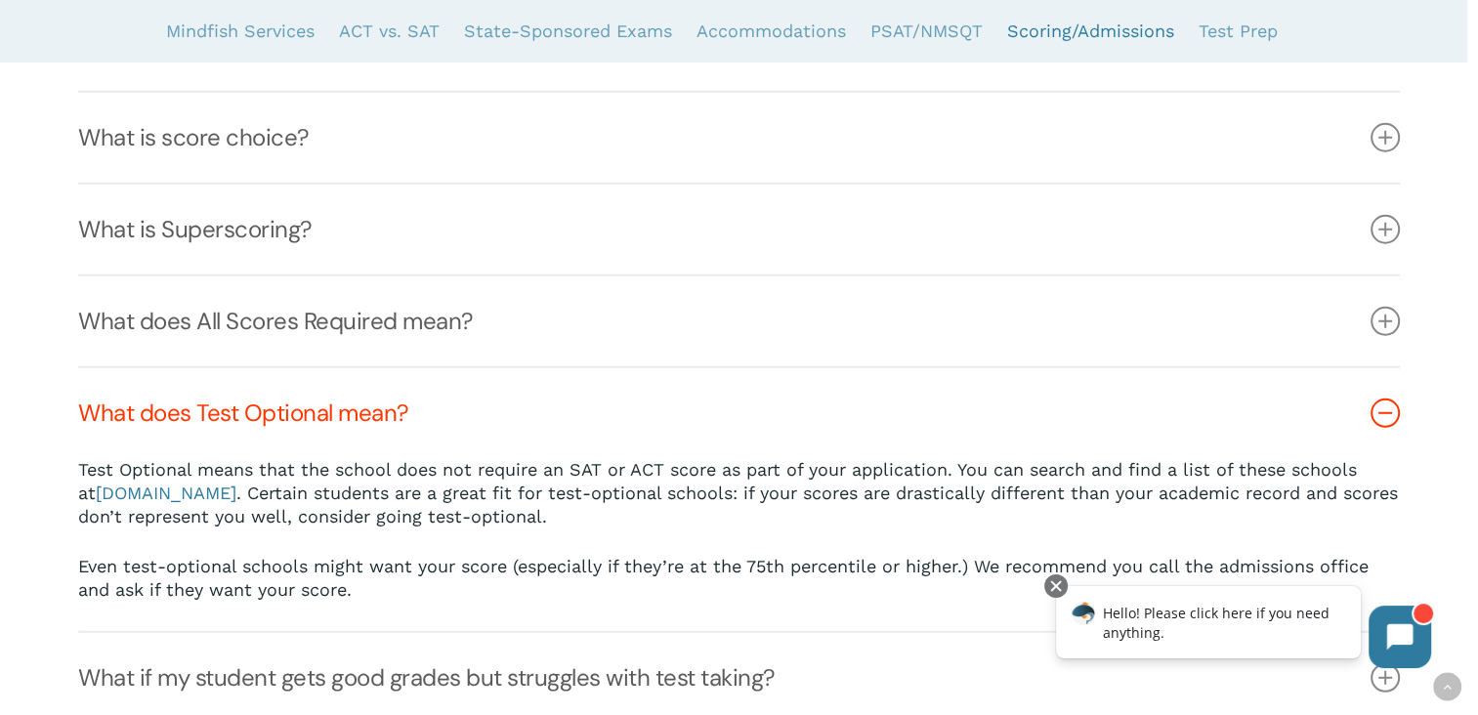
click at [1385, 414] on icon at bounding box center [1385, 413] width 29 height 29
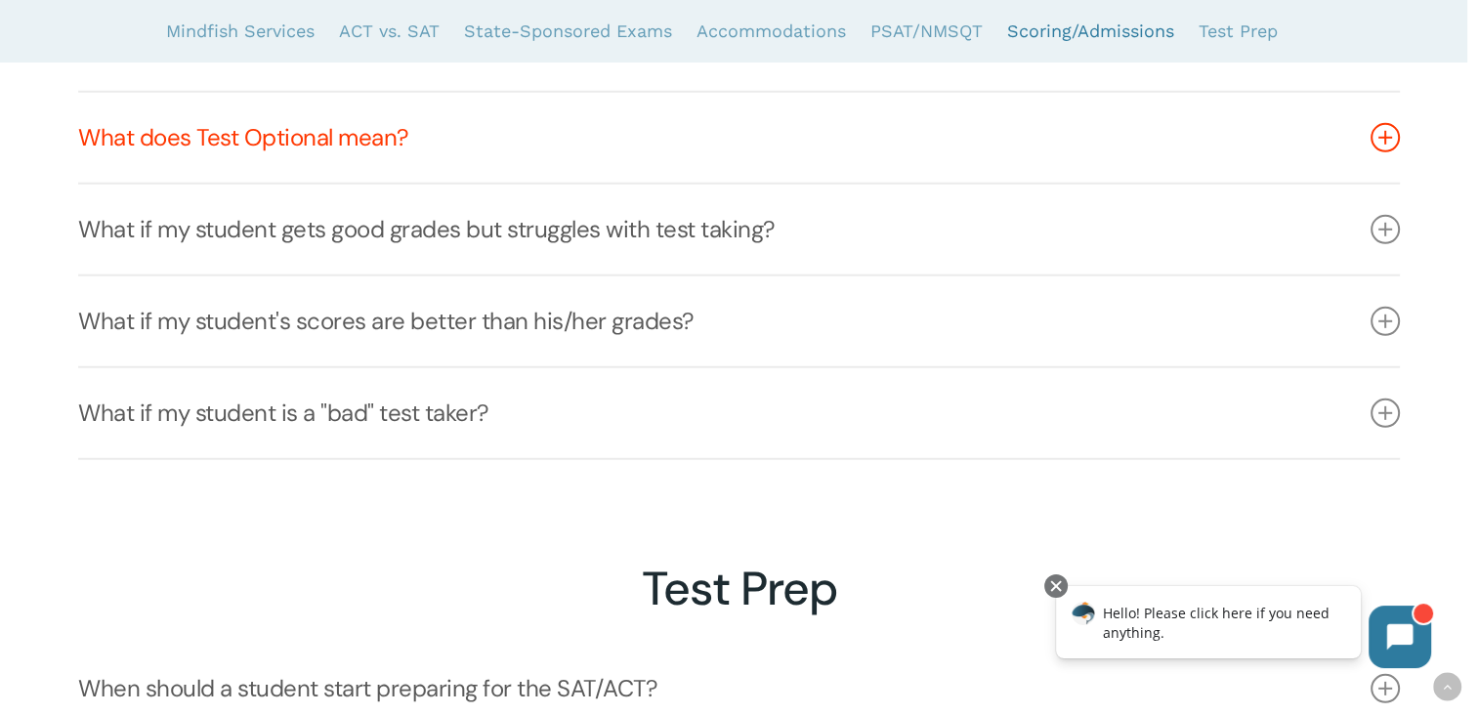
scroll to position [5667, 0]
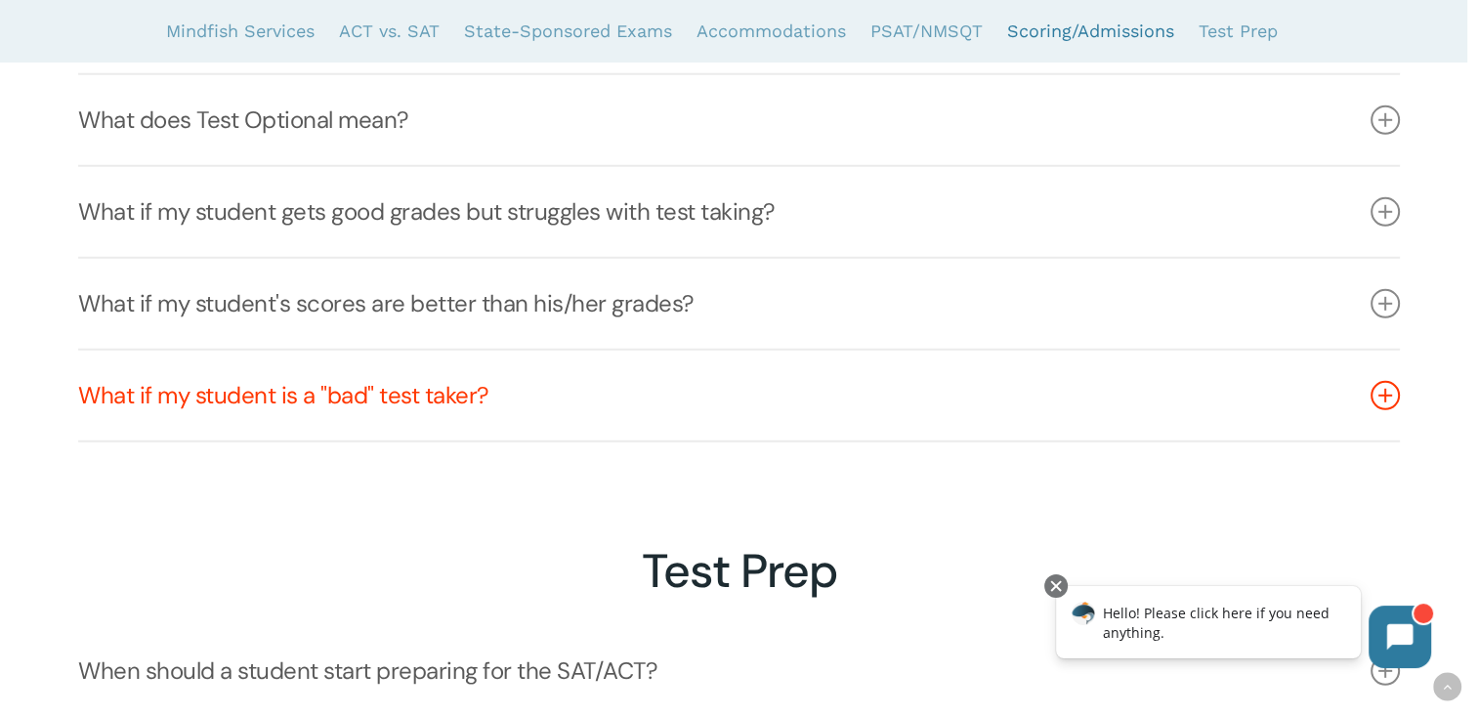
click at [1387, 404] on icon at bounding box center [1385, 395] width 29 height 29
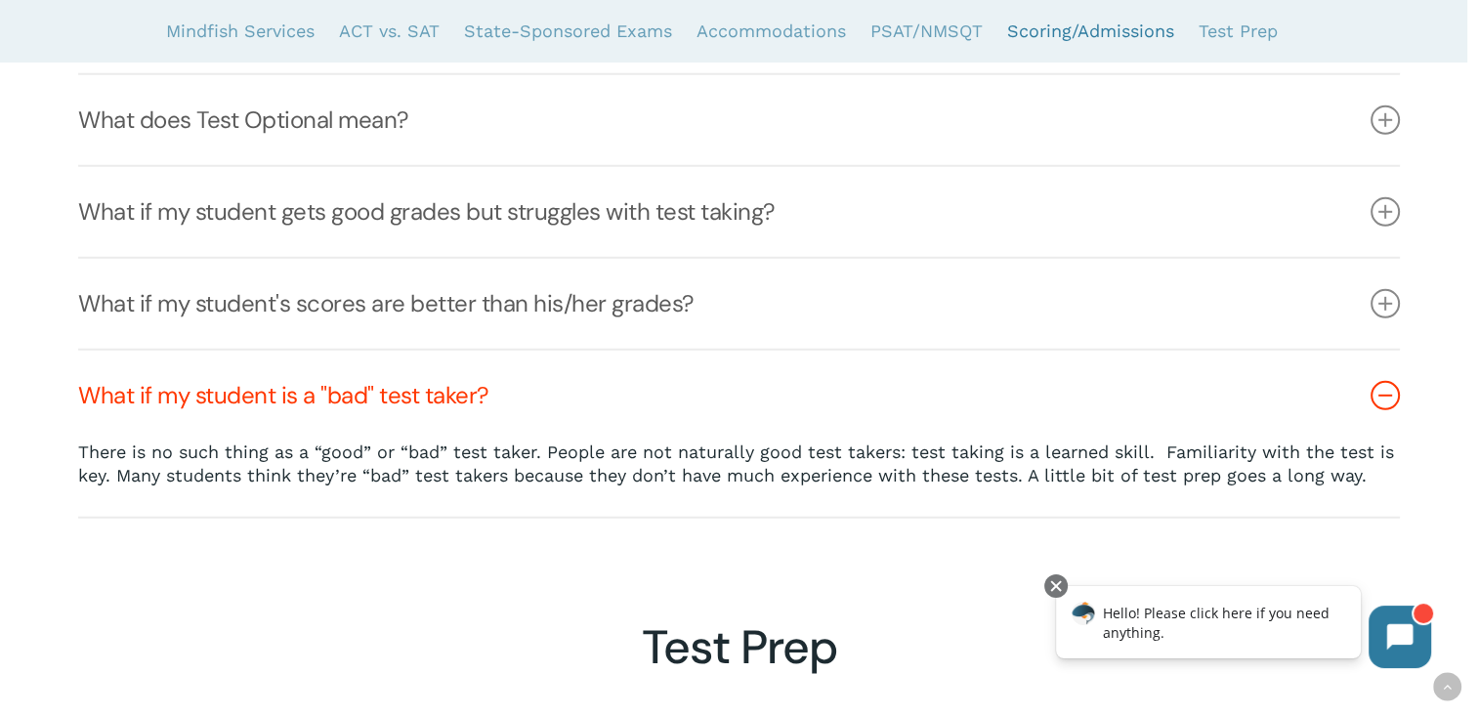
click at [1387, 404] on icon at bounding box center [1385, 395] width 29 height 29
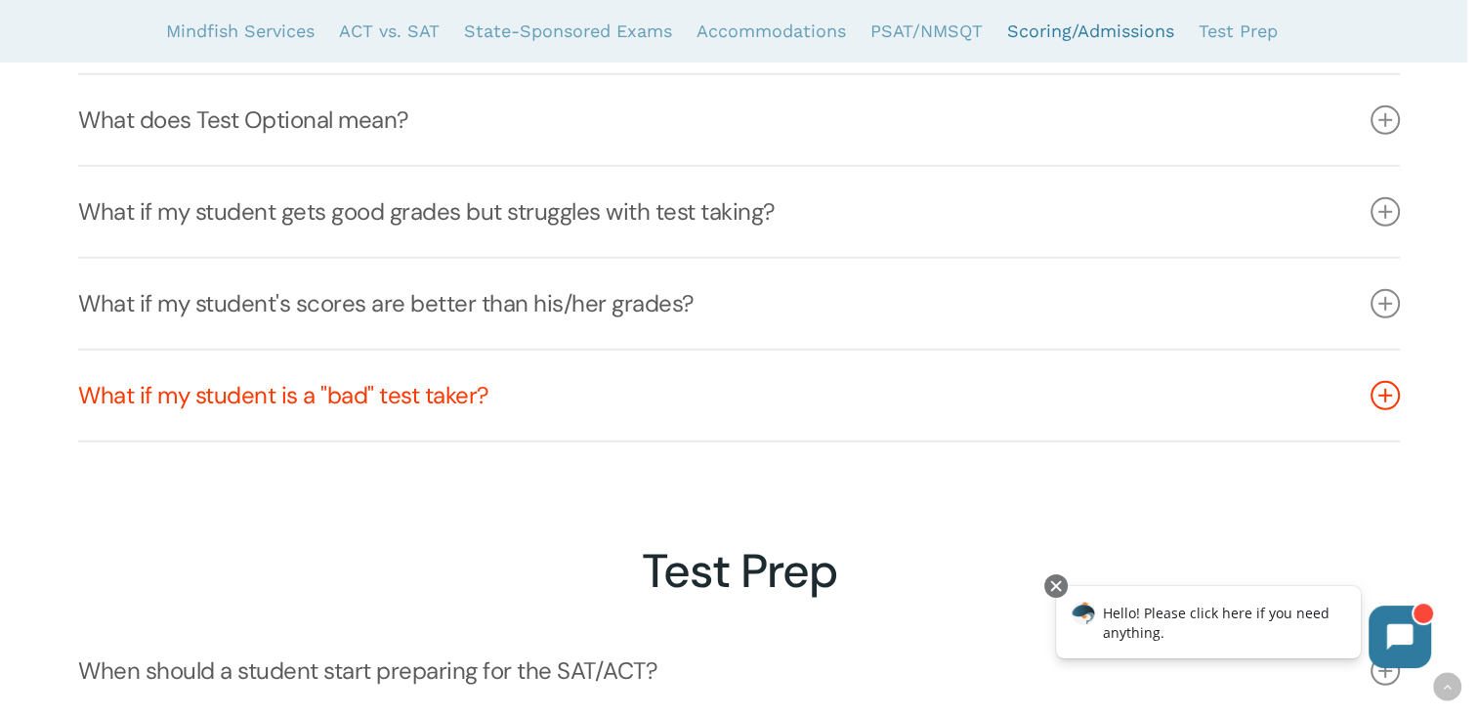
click at [1387, 404] on icon at bounding box center [1385, 395] width 29 height 29
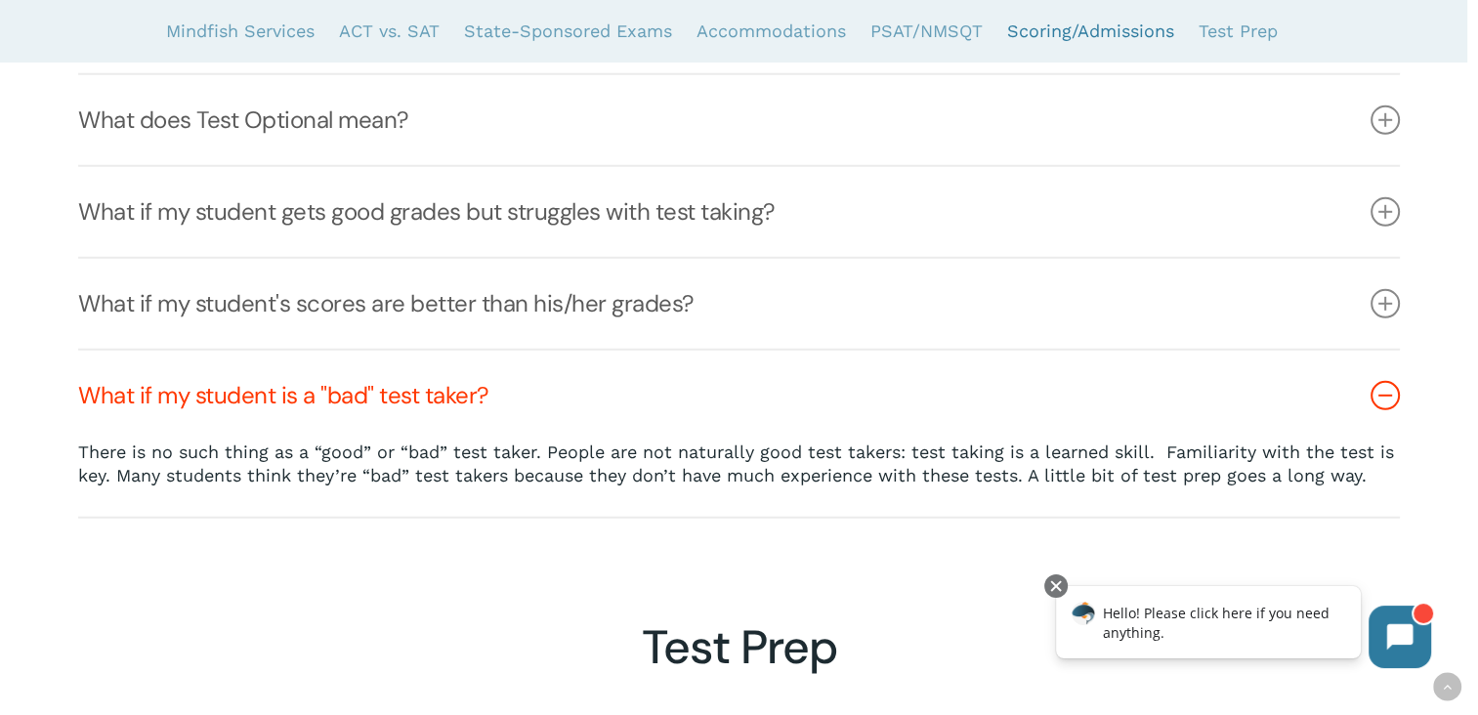
click at [1387, 404] on icon at bounding box center [1385, 395] width 29 height 29
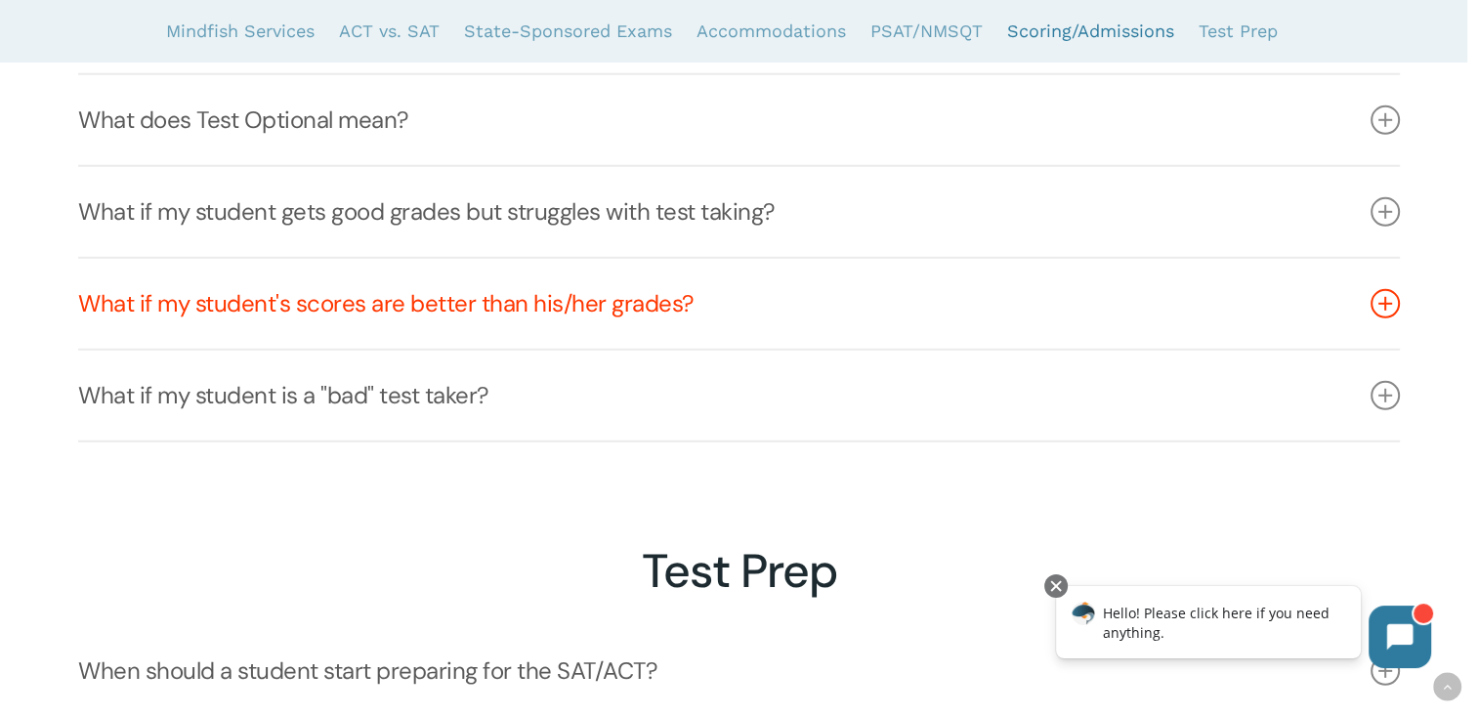
click at [1387, 310] on icon at bounding box center [1385, 303] width 29 height 29
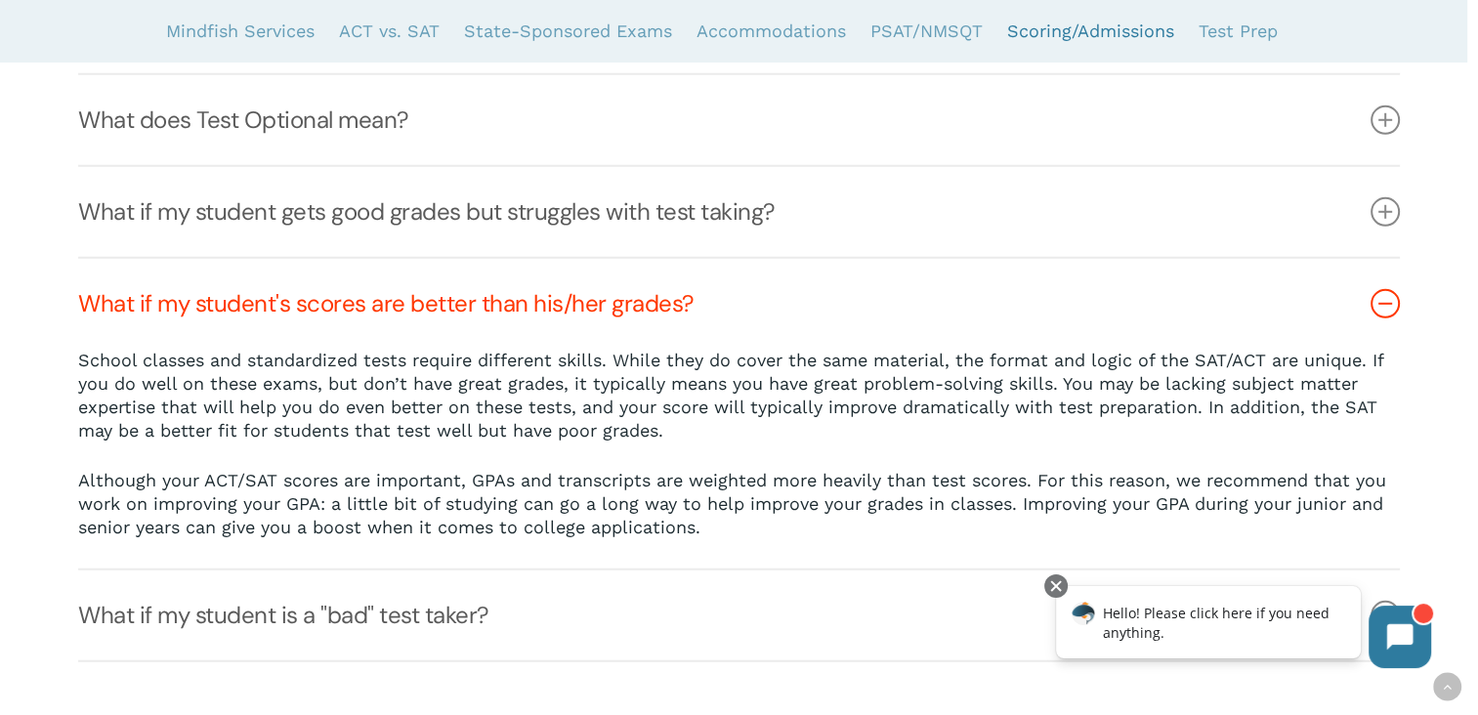
click at [1383, 315] on icon at bounding box center [1385, 303] width 29 height 29
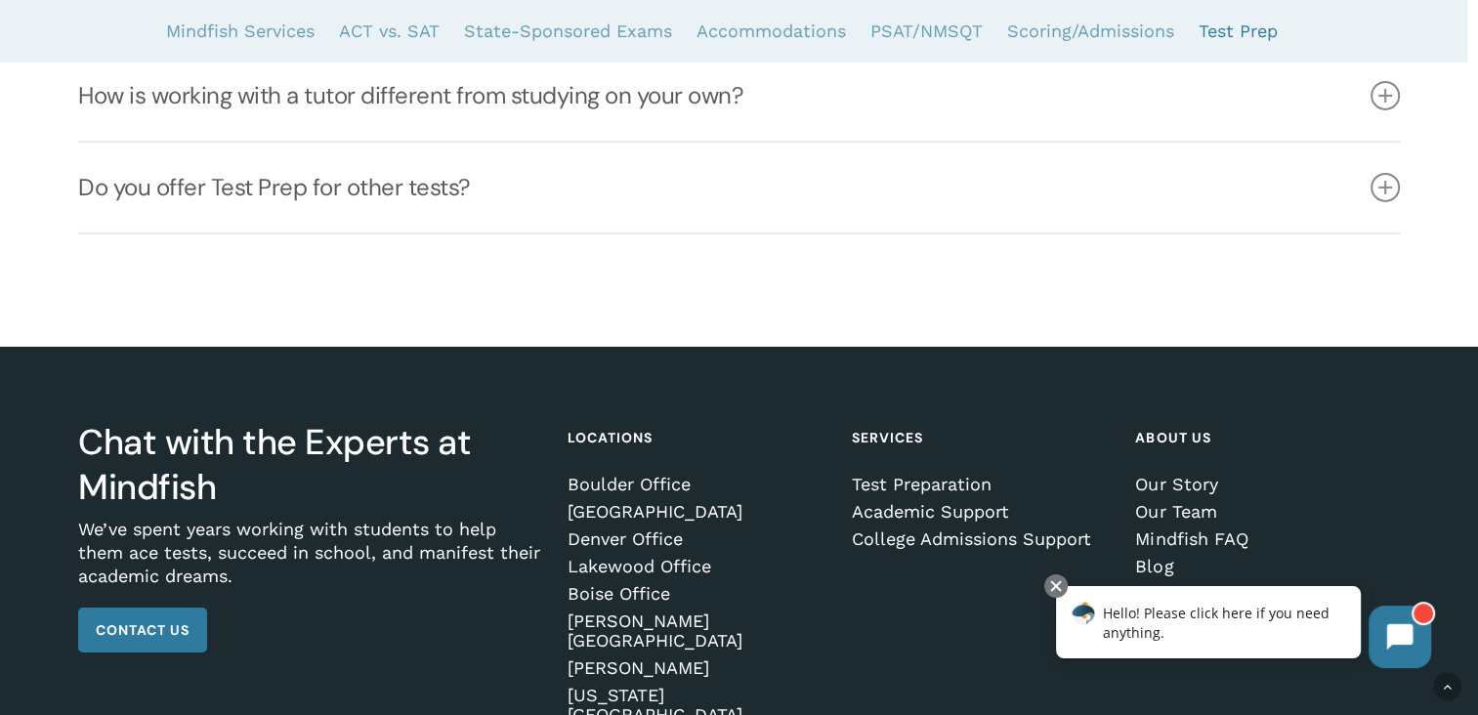
scroll to position [6240, 0]
